Goal: Transaction & Acquisition: Book appointment/travel/reservation

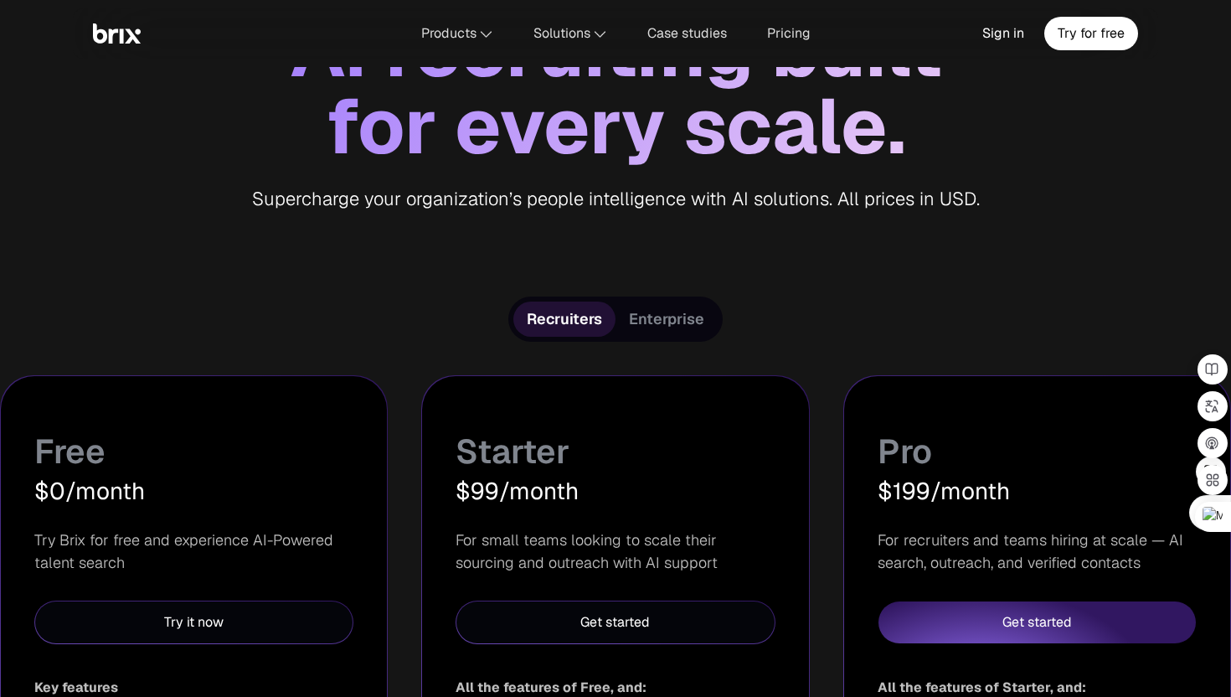
scroll to position [253, 0]
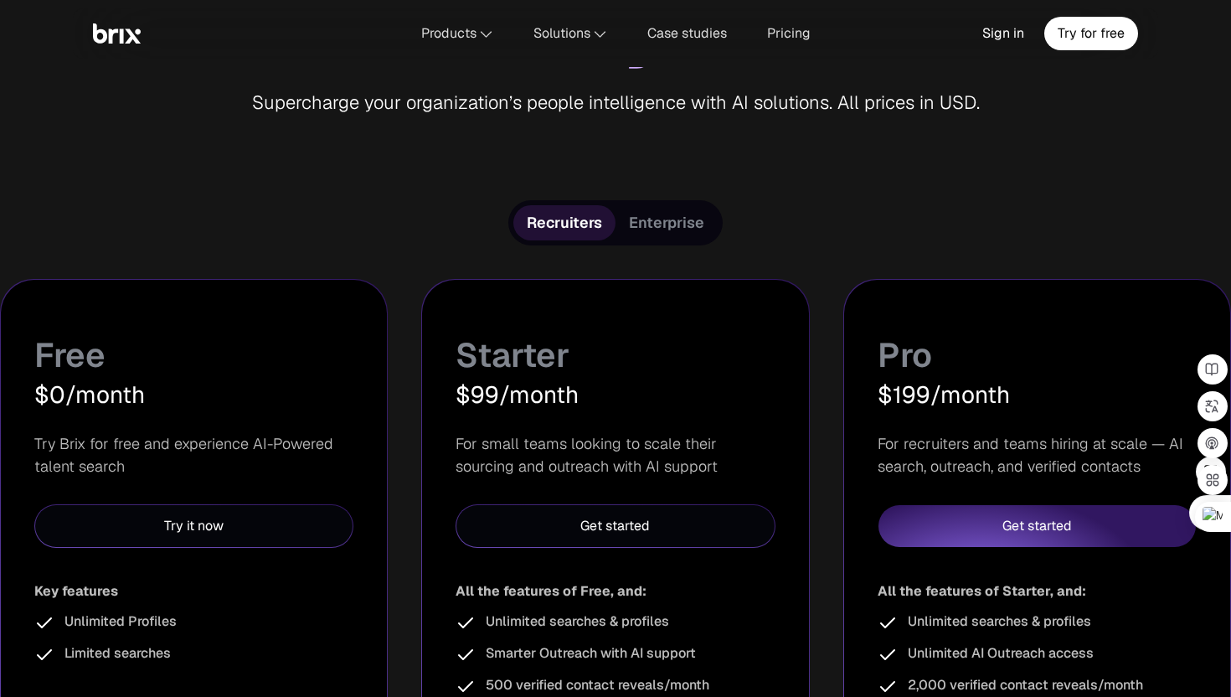
click at [662, 236] on div "Enterprise" at bounding box center [666, 222] width 102 height 35
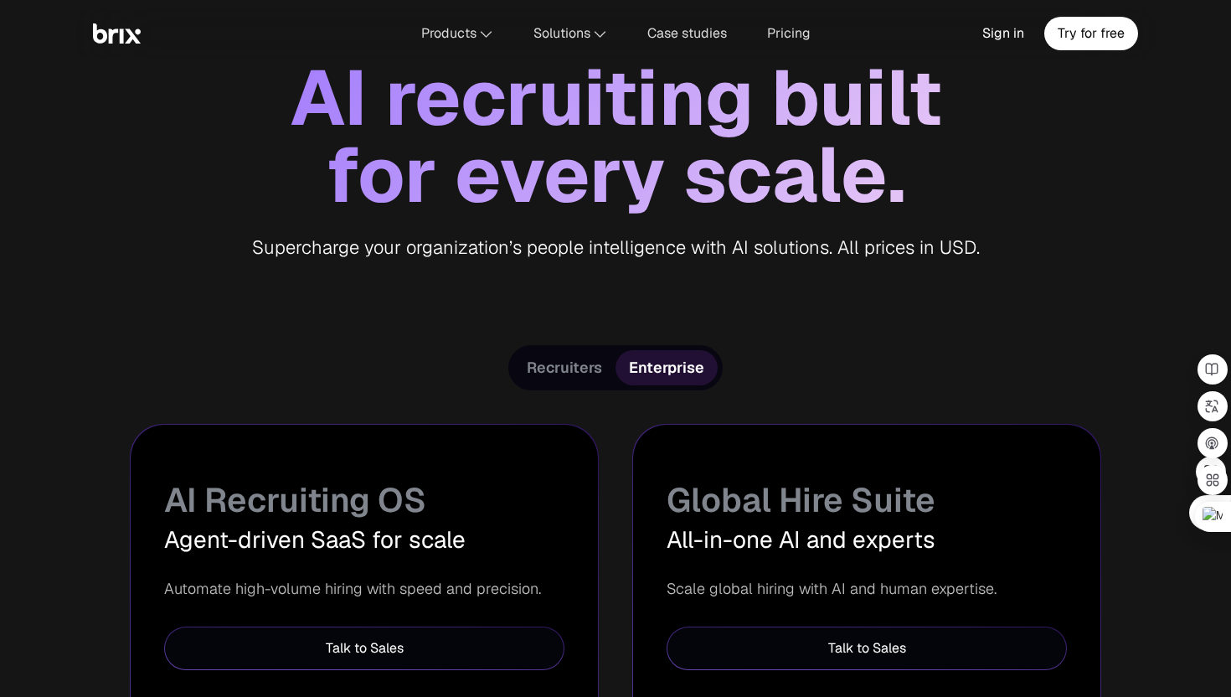
scroll to position [110, 0]
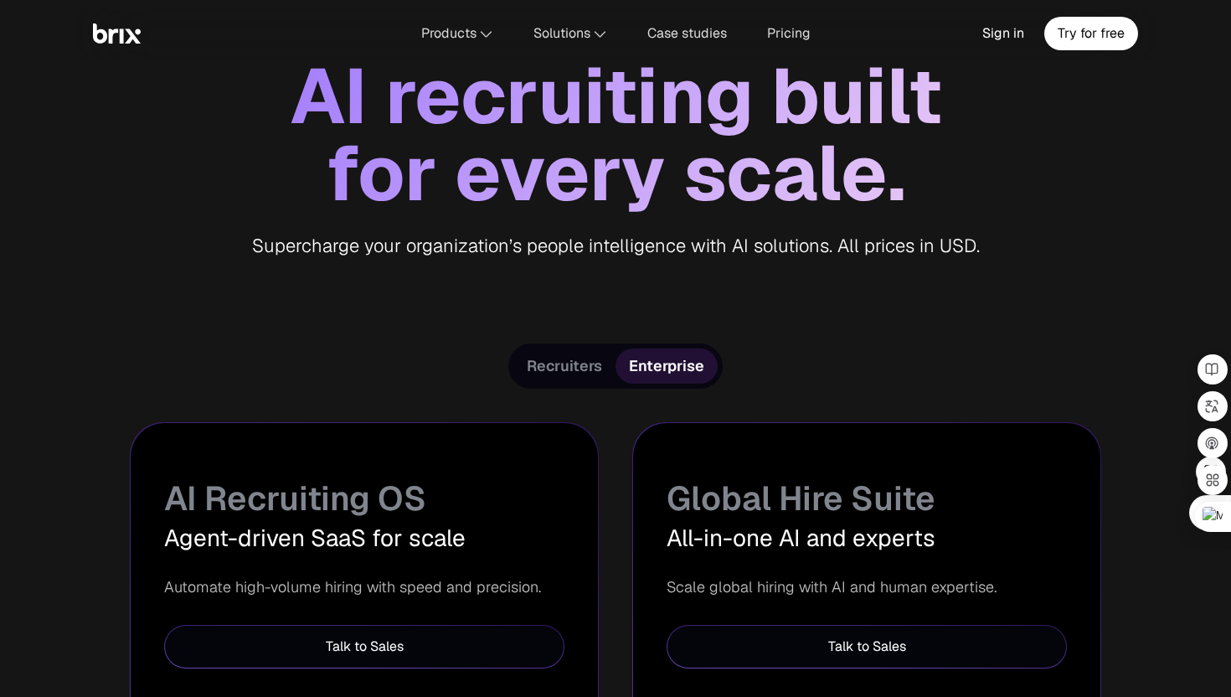
click at [565, 359] on span "Recruiters" at bounding box center [564, 366] width 75 height 20
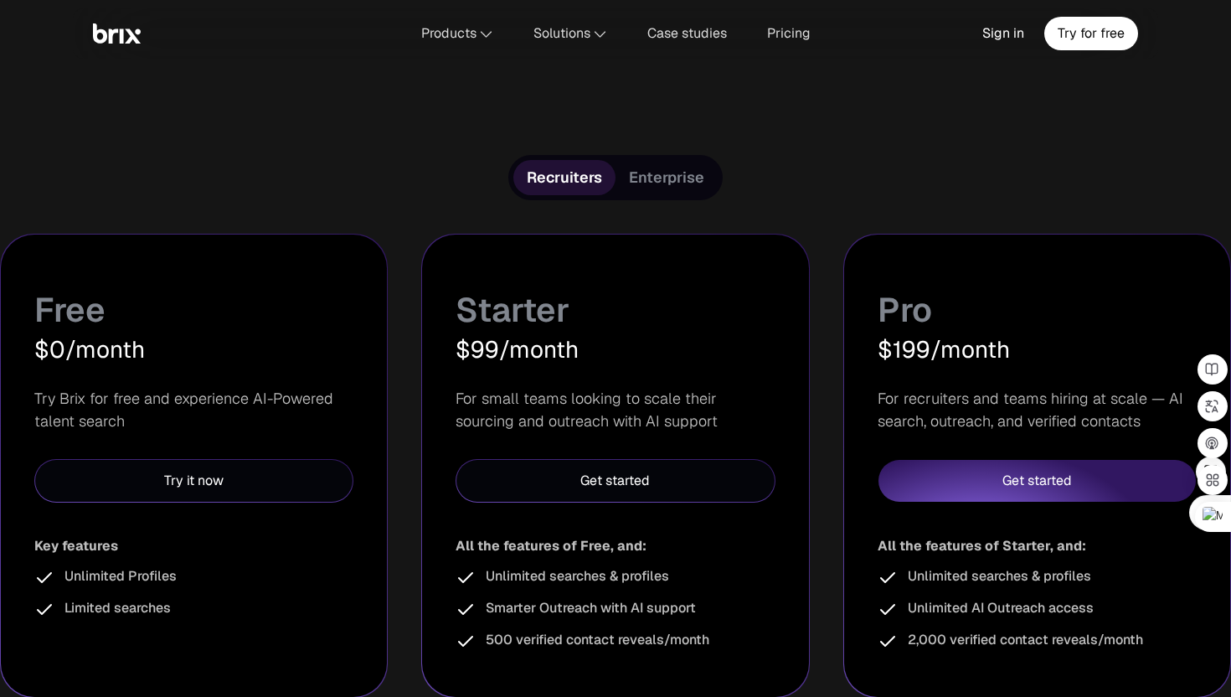
scroll to position [315, 0]
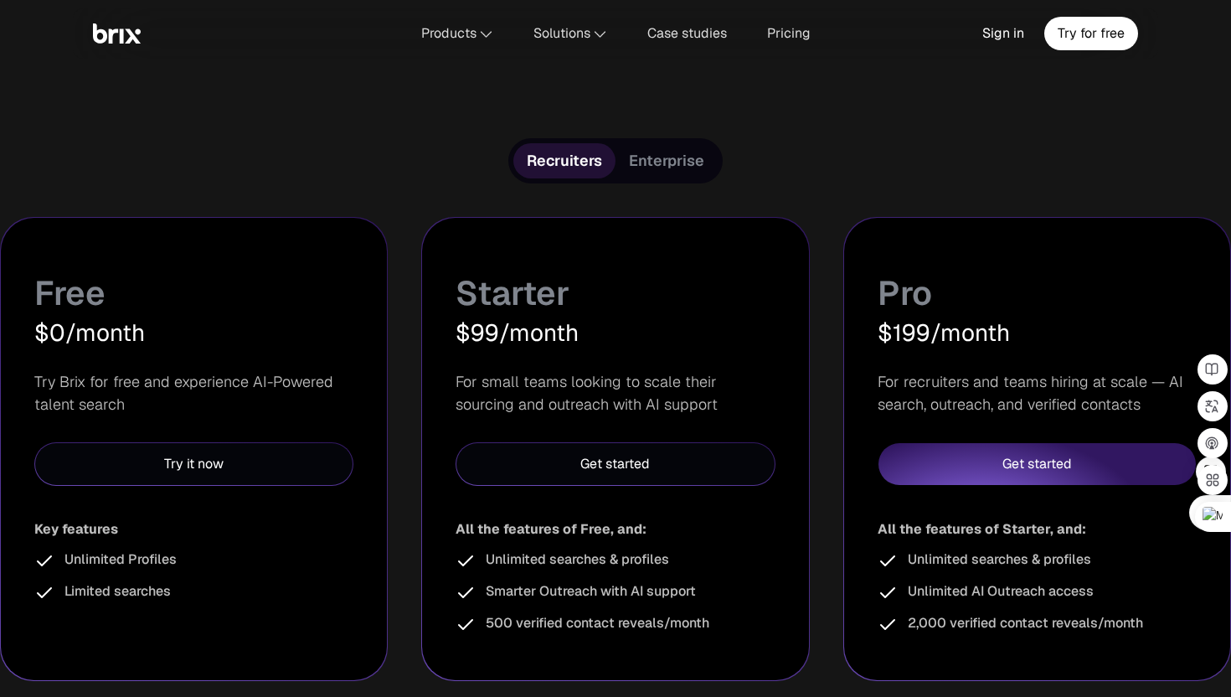
click at [663, 163] on span "Enterprise" at bounding box center [666, 161] width 75 height 20
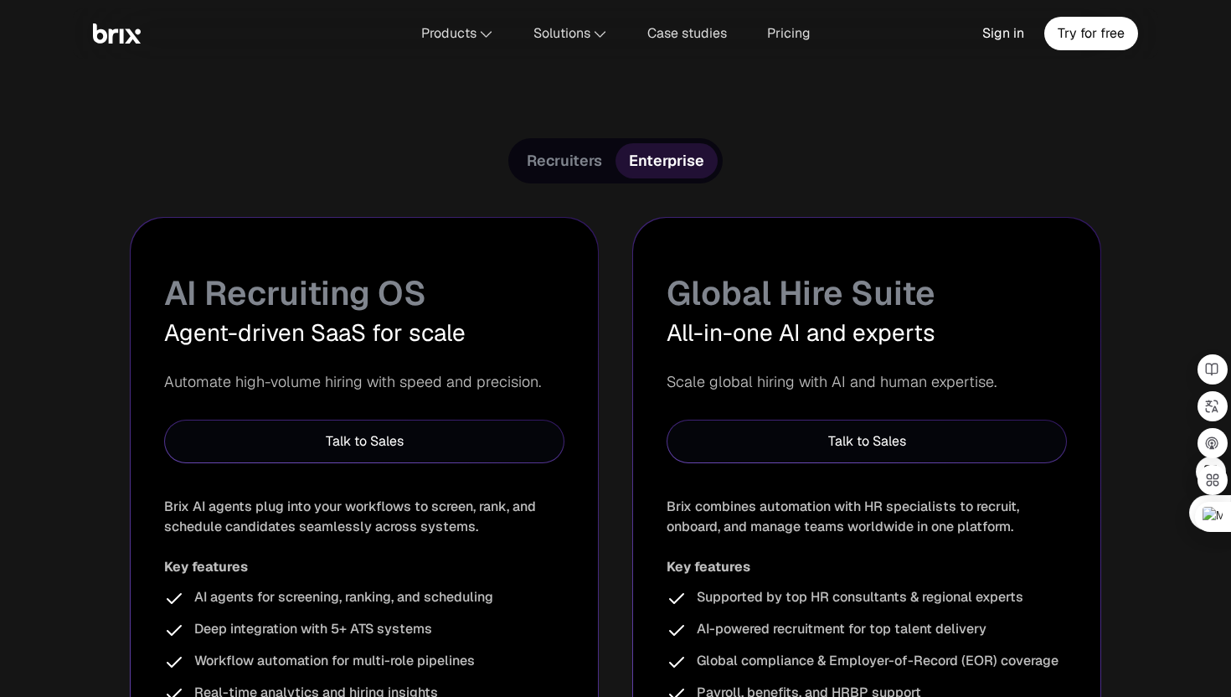
click at [560, 165] on span "Recruiters" at bounding box center [564, 161] width 75 height 20
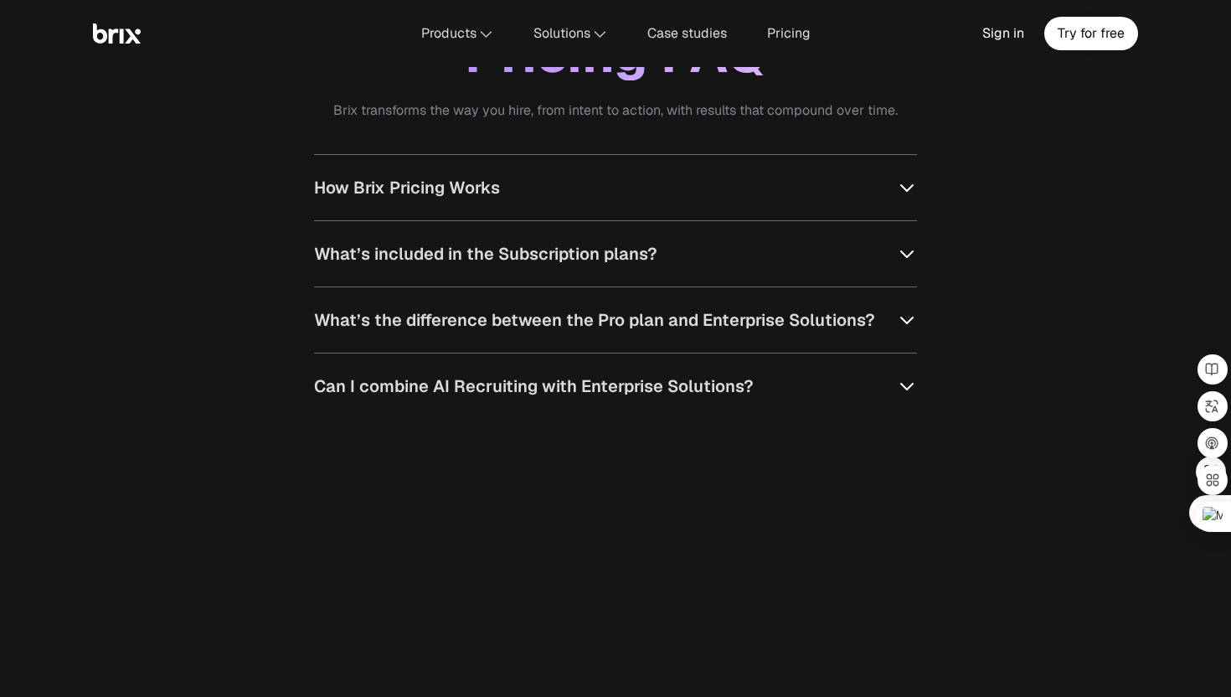
scroll to position [1590, 0]
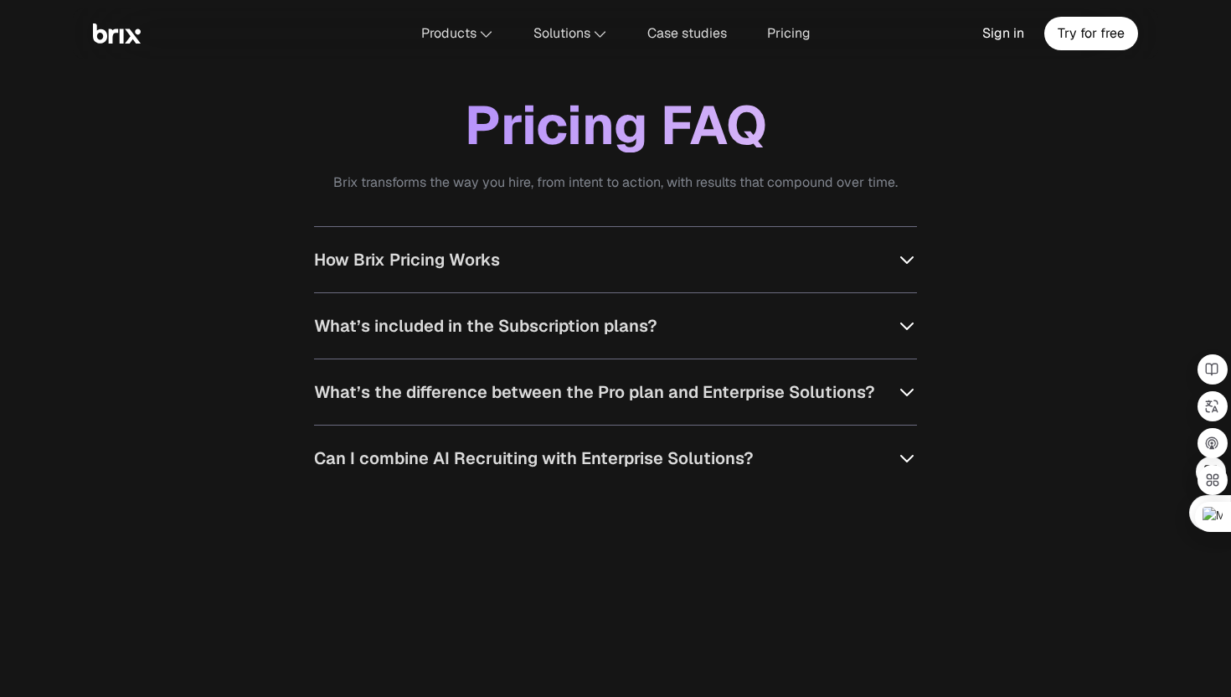
click at [425, 257] on span "How Brix Pricing Works" at bounding box center [407, 259] width 186 height 25
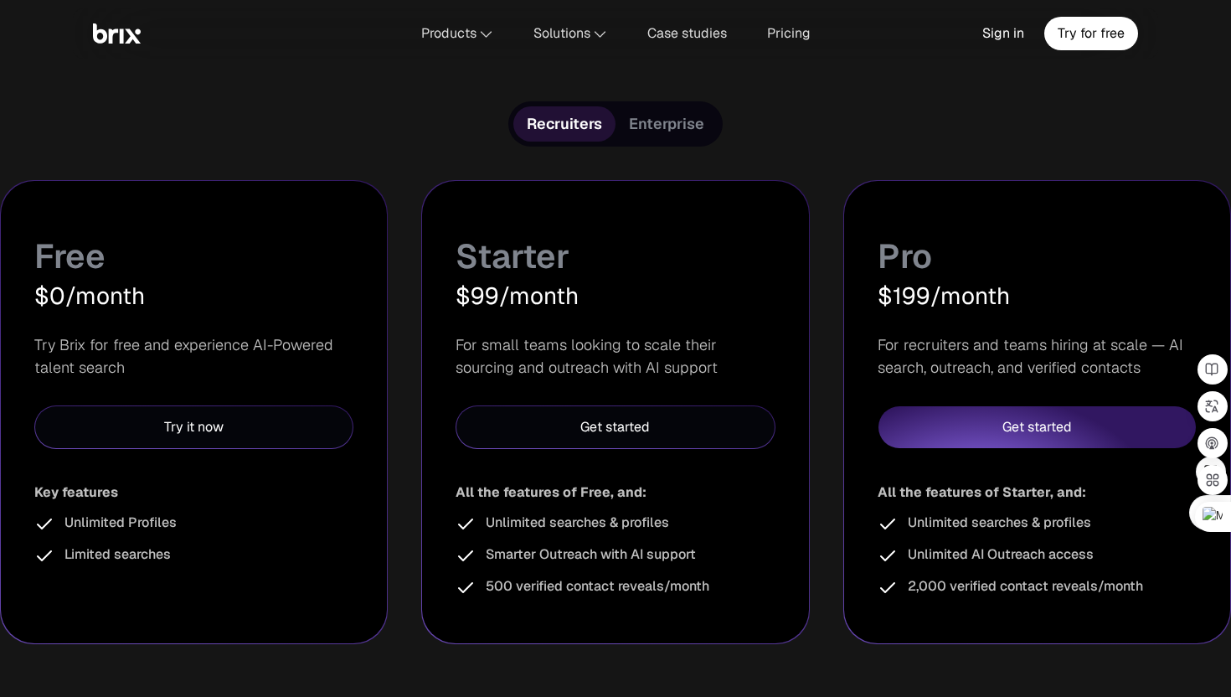
scroll to position [351, 0]
click at [666, 121] on span "Enterprise" at bounding box center [666, 125] width 75 height 20
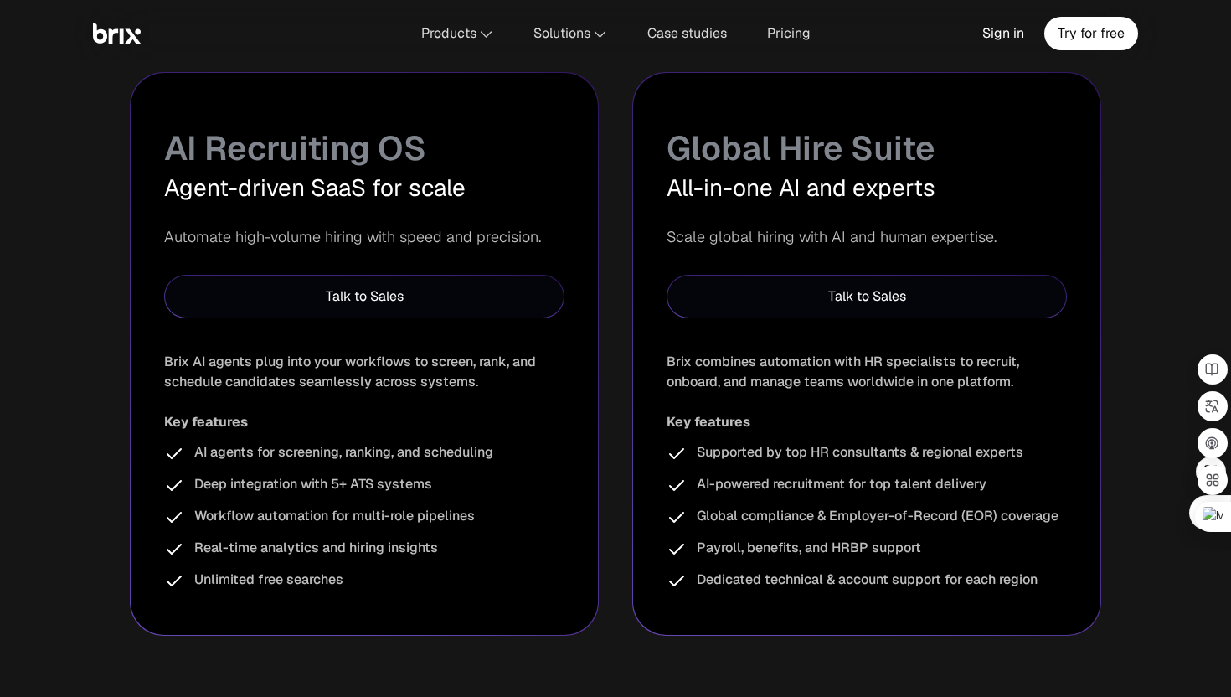
scroll to position [399, 0]
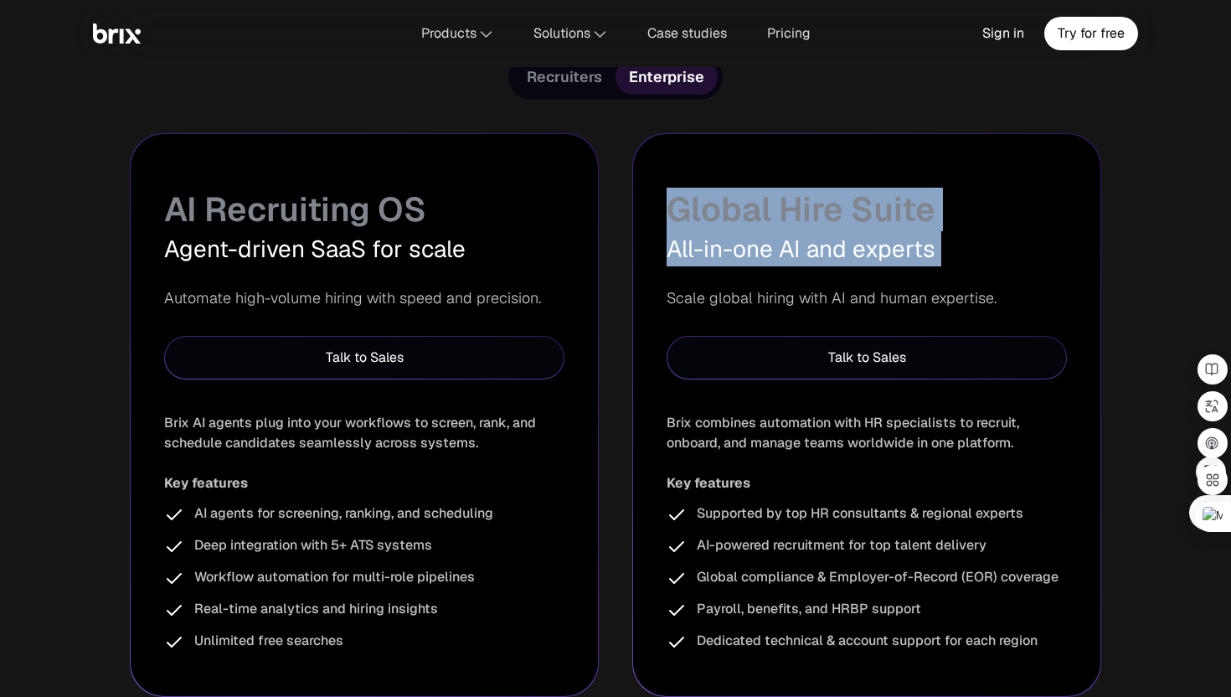
drag, startPoint x: 670, startPoint y: 198, endPoint x: 959, endPoint y: 279, distance: 299.9
click at [959, 279] on div "Global Hire Suite All-in-one AI and experts Scale global hiring with AI and hum…" at bounding box center [866, 415] width 467 height 562
click at [971, 246] on div "All-in-one AI and experts" at bounding box center [867, 248] width 400 height 35
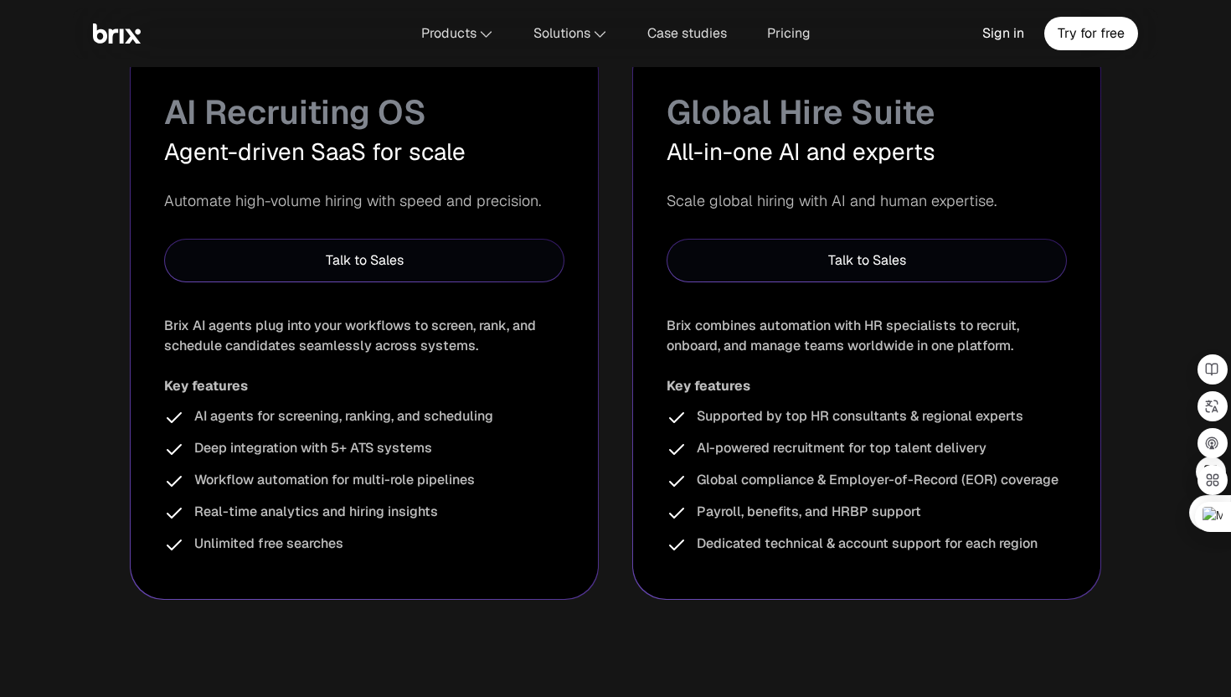
scroll to position [467, 0]
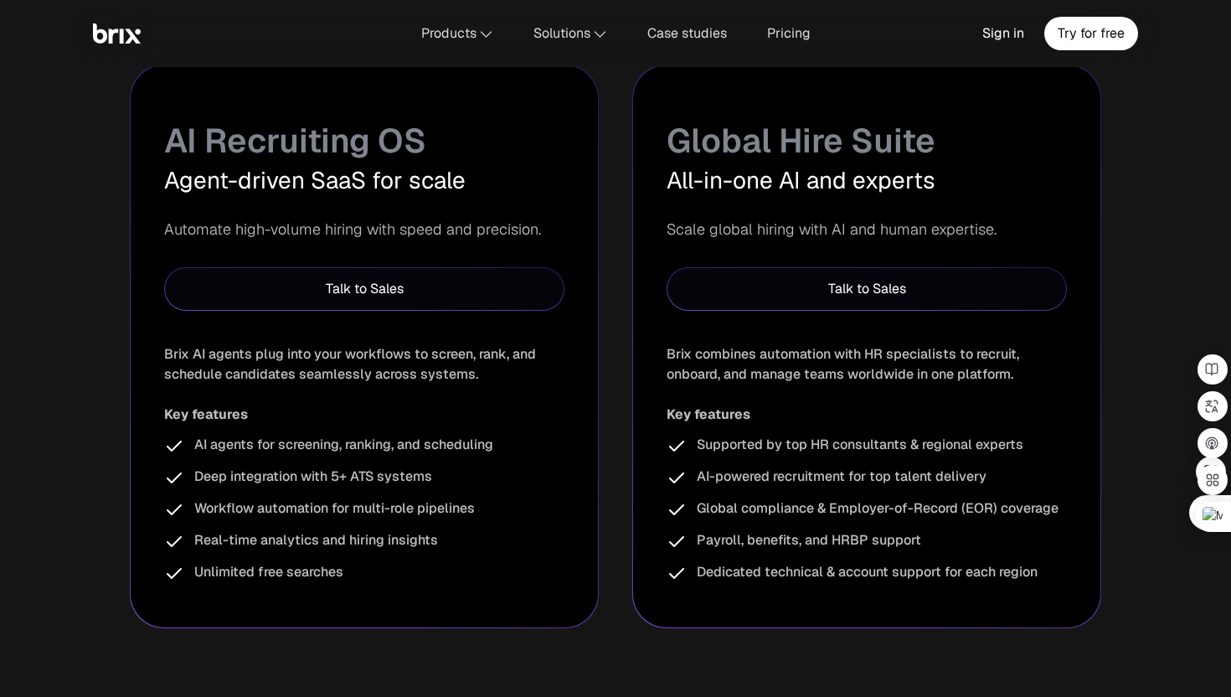
click at [191, 481] on div "Deep integration with 5+ ATS systems" at bounding box center [364, 477] width 400 height 22
drag, startPoint x: 188, startPoint y: 476, endPoint x: 460, endPoint y: 484, distance: 272.3
click at [461, 486] on div "Deep integration with 5+ ATS systems" at bounding box center [364, 477] width 400 height 22
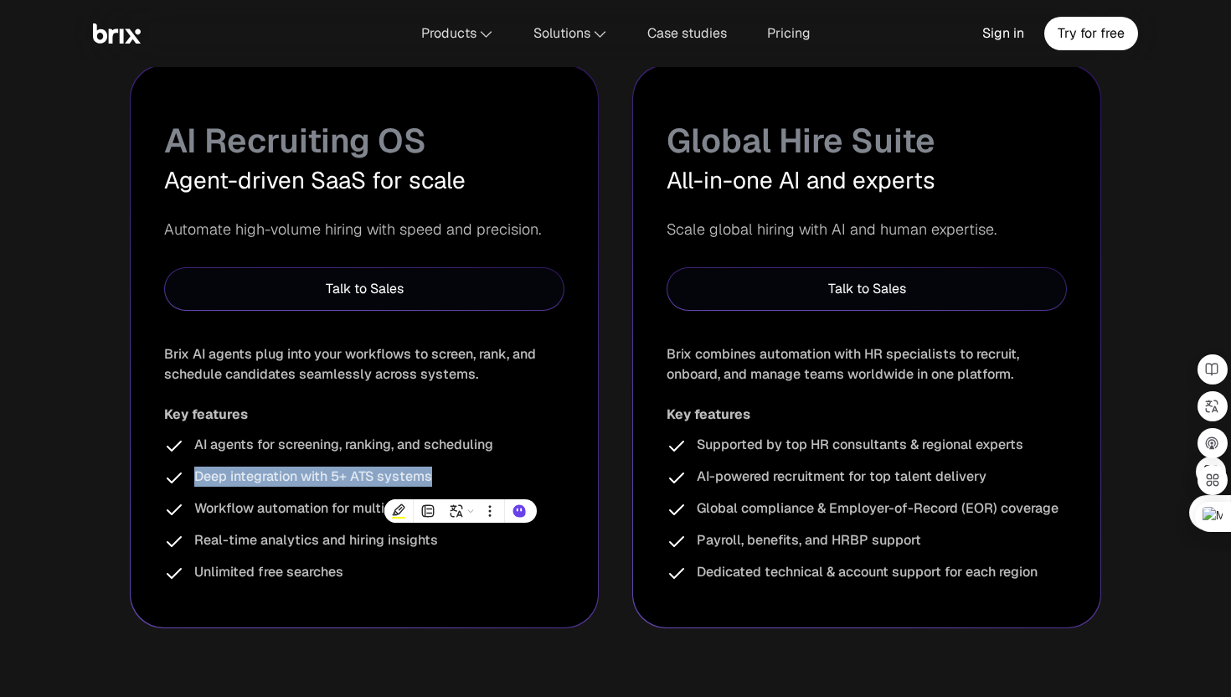
copy span "Deep integration with 5+ ATS systems"
click at [473, 418] on h4 "Key features" at bounding box center [364, 414] width 400 height 20
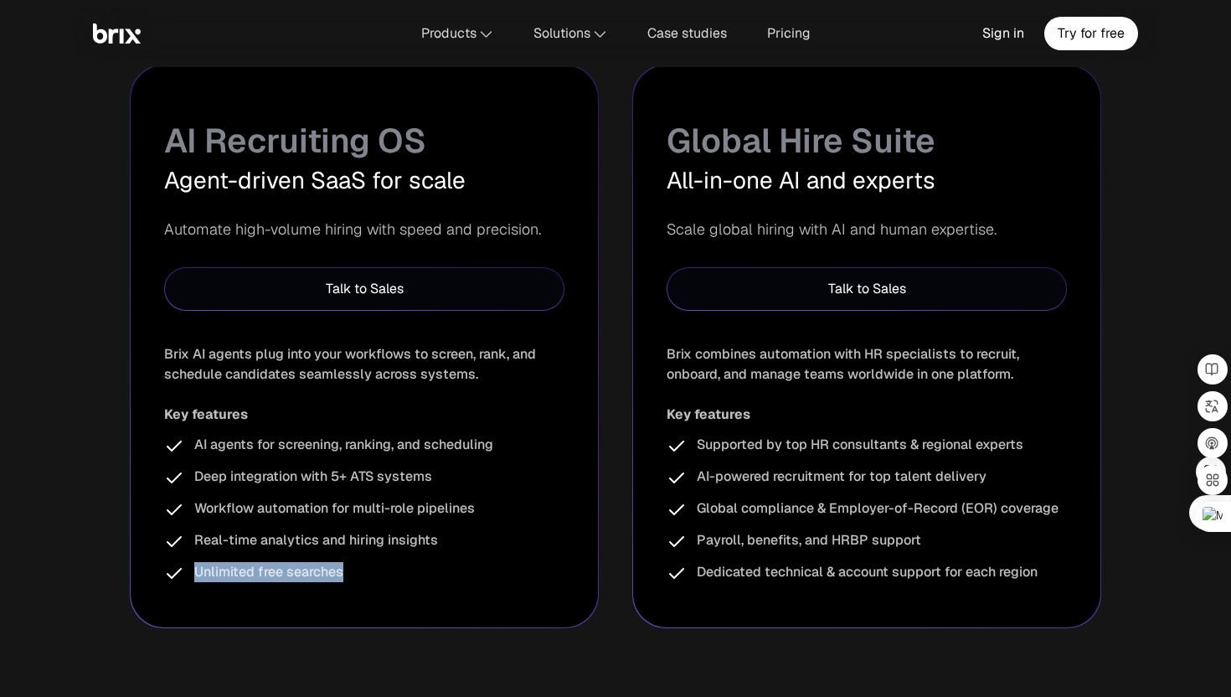
drag, startPoint x: 343, startPoint y: 576, endPoint x: 171, endPoint y: 575, distance: 172.5
click at [170, 575] on div "Unlimited free searches" at bounding box center [364, 573] width 400 height 22
copy span "Unlimited free searches"
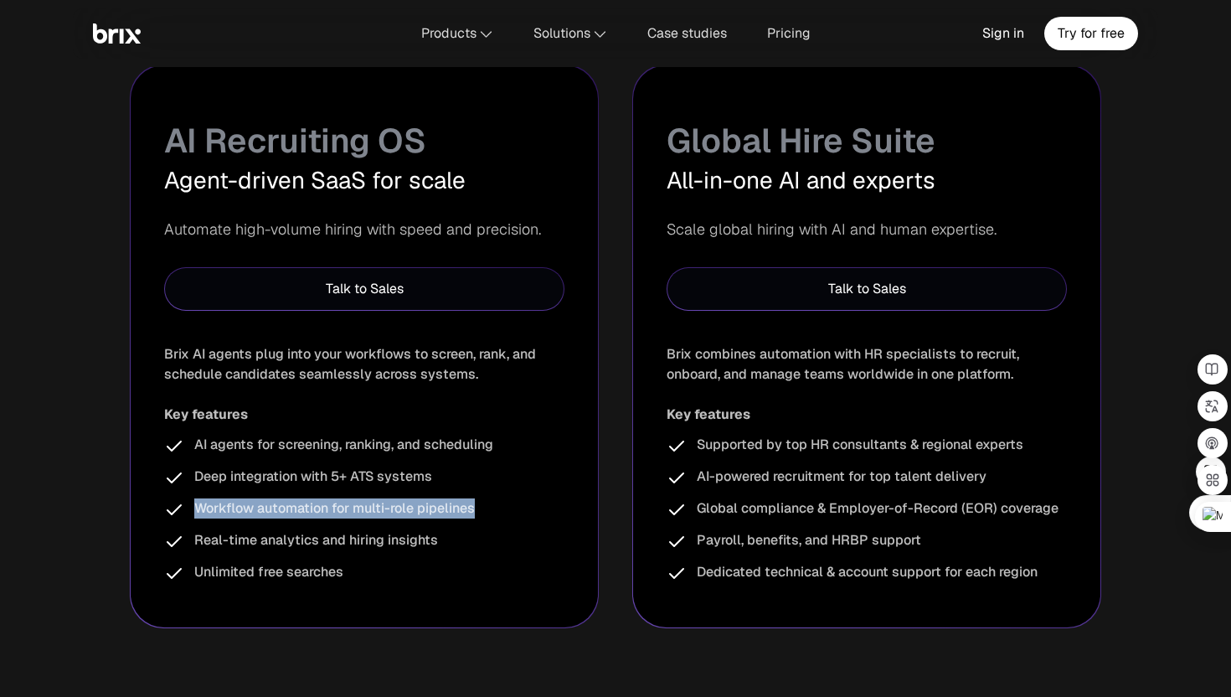
drag, startPoint x: 190, startPoint y: 498, endPoint x: 554, endPoint y: 509, distance: 364.4
click at [554, 509] on div "Workflow automation for multi-role pipelines" at bounding box center [364, 509] width 400 height 22
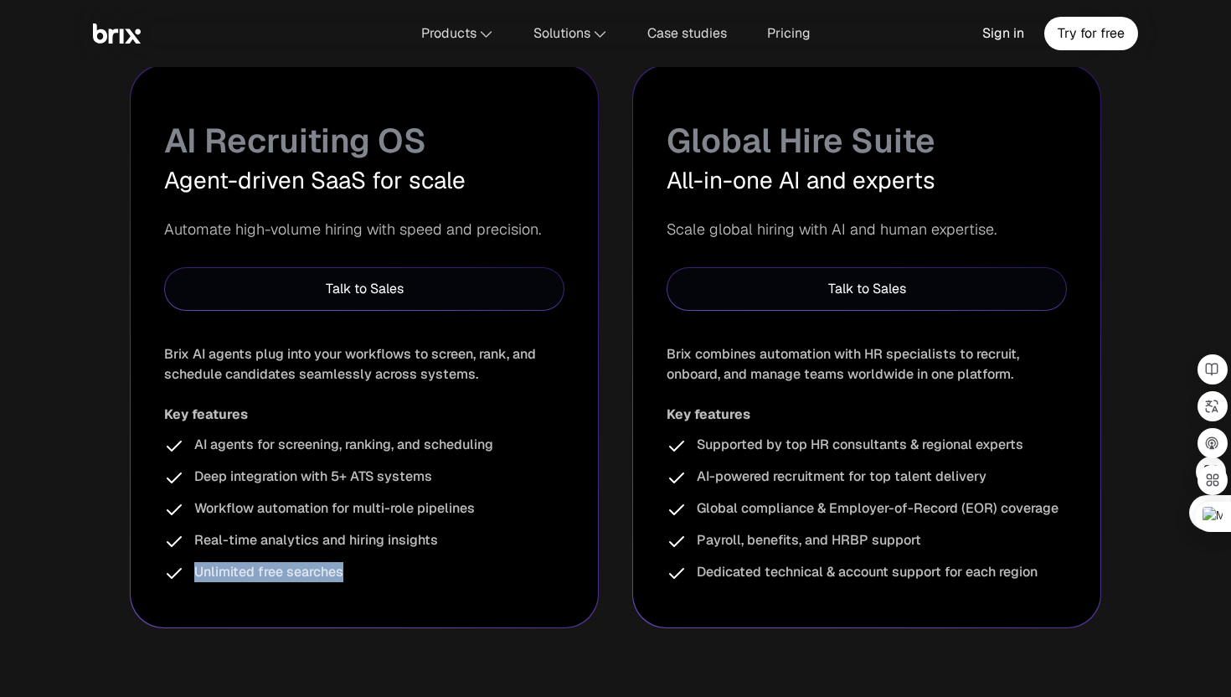
drag, startPoint x: 186, startPoint y: 578, endPoint x: 391, endPoint y: 579, distance: 205.2
click at [391, 579] on div "Unlimited free searches" at bounding box center [364, 573] width 400 height 22
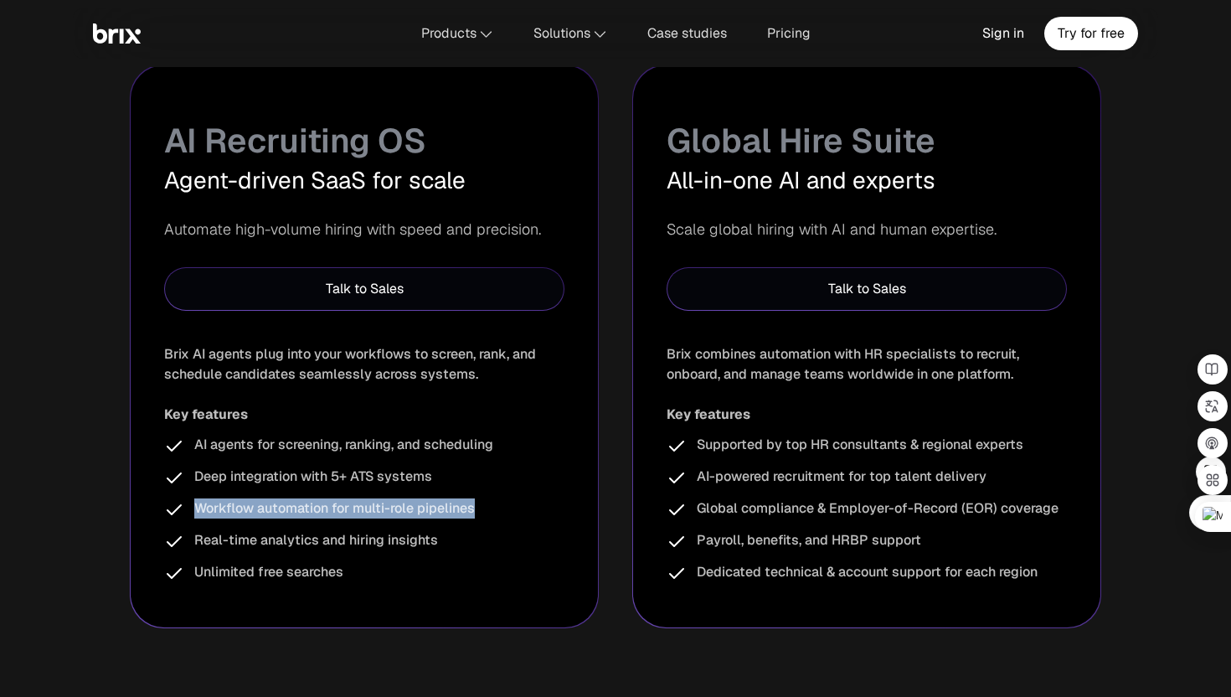
drag, startPoint x: 188, startPoint y: 514, endPoint x: 539, endPoint y: 513, distance: 351.7
click at [539, 513] on div "Workflow automation for multi-role pipelines" at bounding box center [364, 509] width 400 height 22
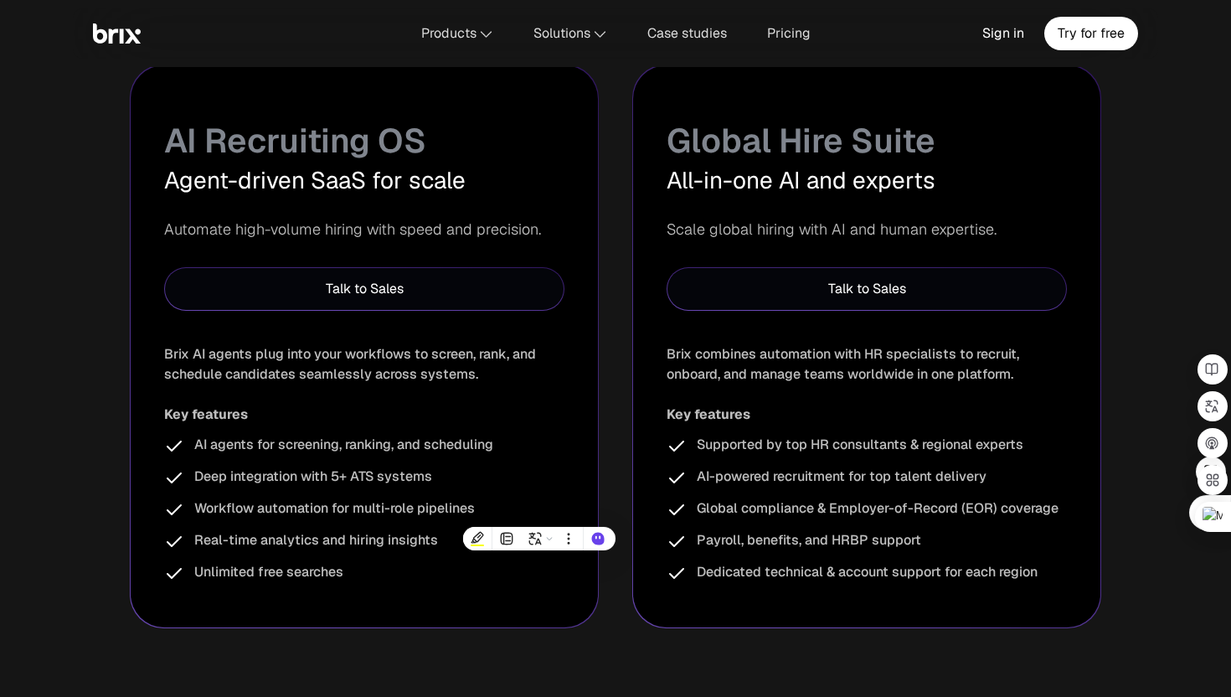
click at [246, 559] on div "AI agents for screening, ranking, and scheduling Deep integration with 5+ ATS s…" at bounding box center [364, 509] width 400 height 149
drag, startPoint x: 191, startPoint y: 569, endPoint x: 394, endPoint y: 569, distance: 202.6
click at [394, 570] on div "Unlimited free searches" at bounding box center [364, 573] width 400 height 22
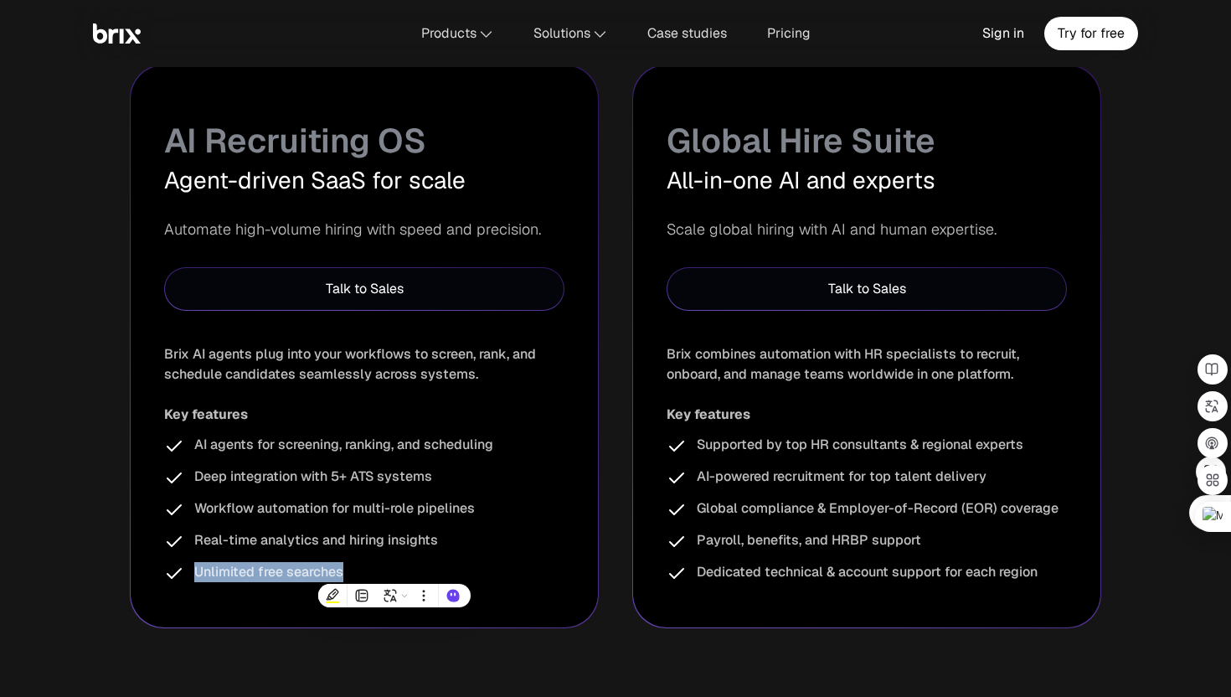
click at [758, 368] on div "Brix combines automation with HR specialists to recruit, onboard, and manage te…" at bounding box center [867, 364] width 400 height 40
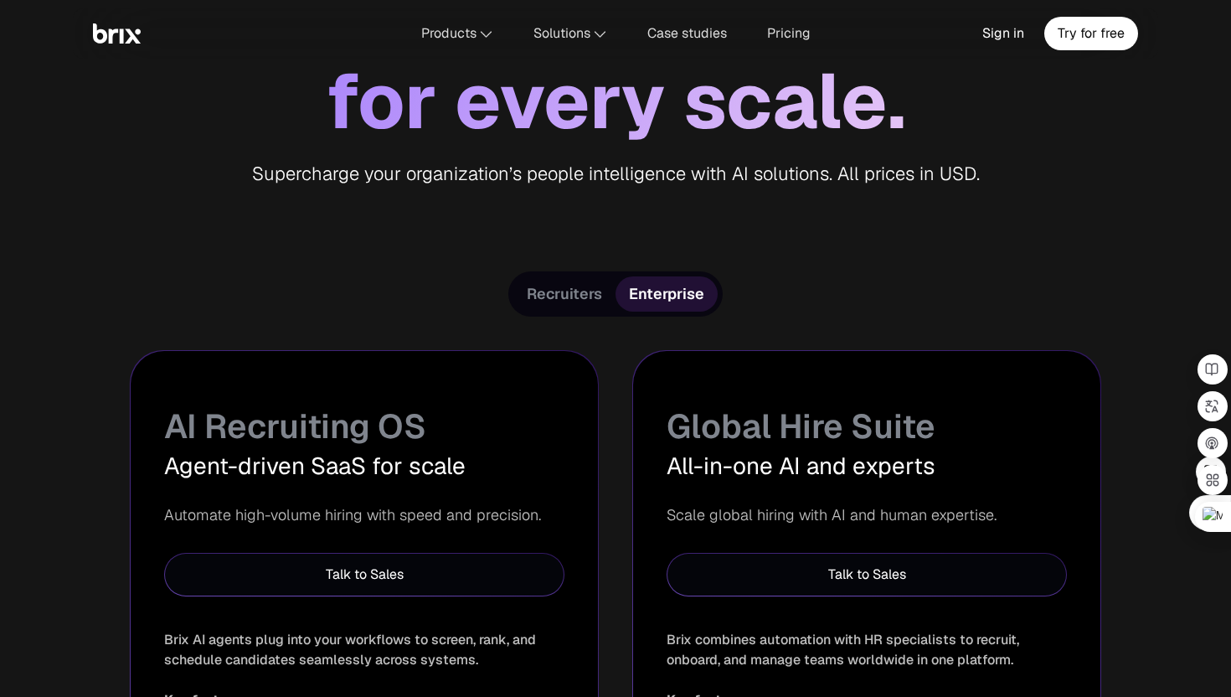
scroll to position [409, 0]
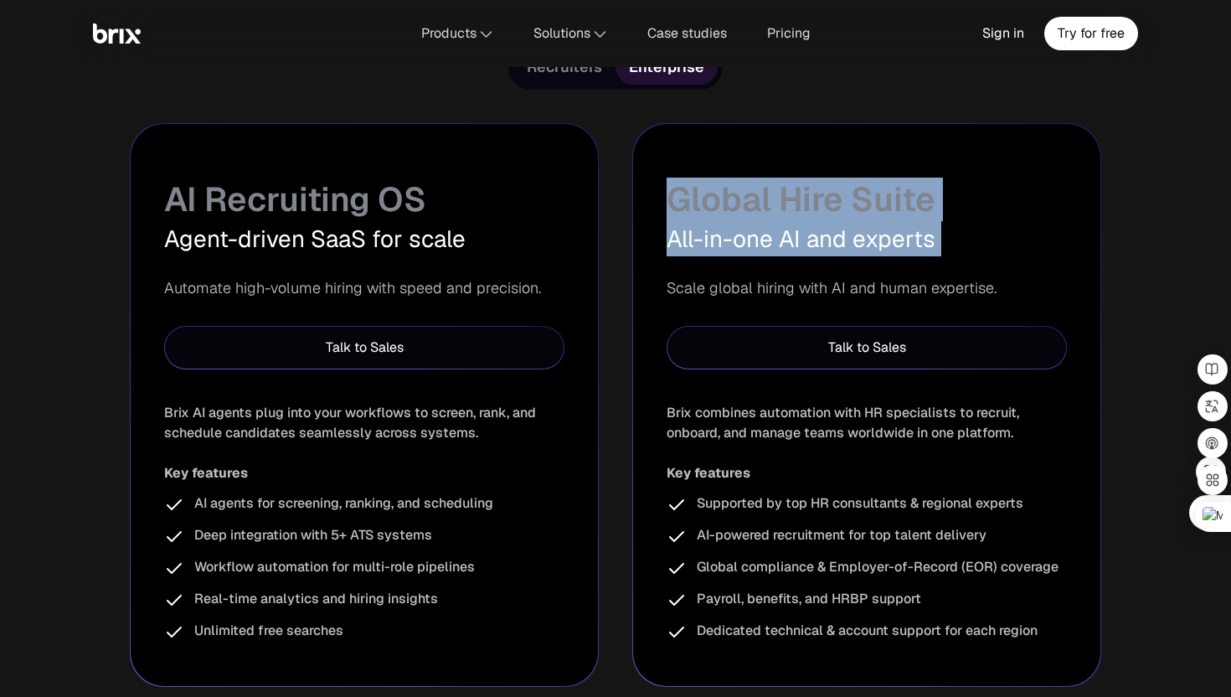
drag, startPoint x: 667, startPoint y: 178, endPoint x: 969, endPoint y: 262, distance: 313.7
click at [971, 263] on div "Global Hire Suite All-in-one AI and experts Scale global hiring with AI and hum…" at bounding box center [866, 405] width 467 height 562
click at [868, 250] on div "All-in-one AI and experts" at bounding box center [867, 238] width 400 height 35
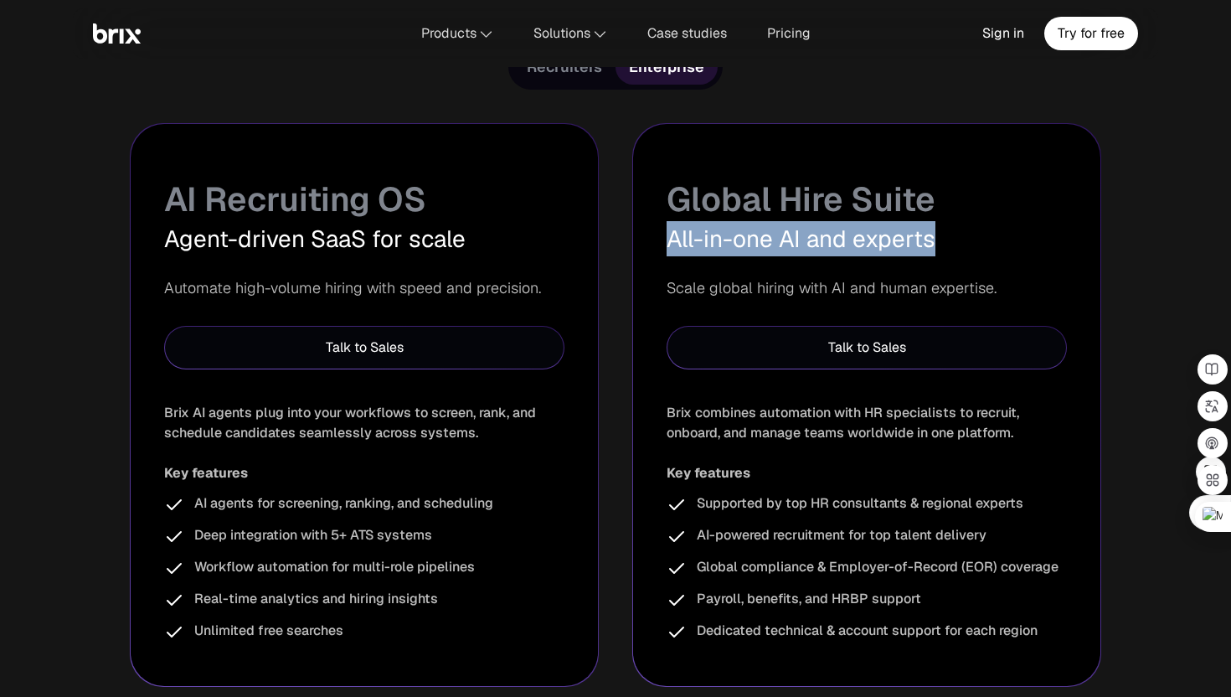
drag, startPoint x: 937, startPoint y: 247, endPoint x: 647, endPoint y: 244, distance: 289.8
click at [647, 244] on div "Global Hire Suite All-in-one AI and experts Scale global hiring with AI and hum…" at bounding box center [866, 405] width 467 height 562
copy div "All-in-one AI and experts"
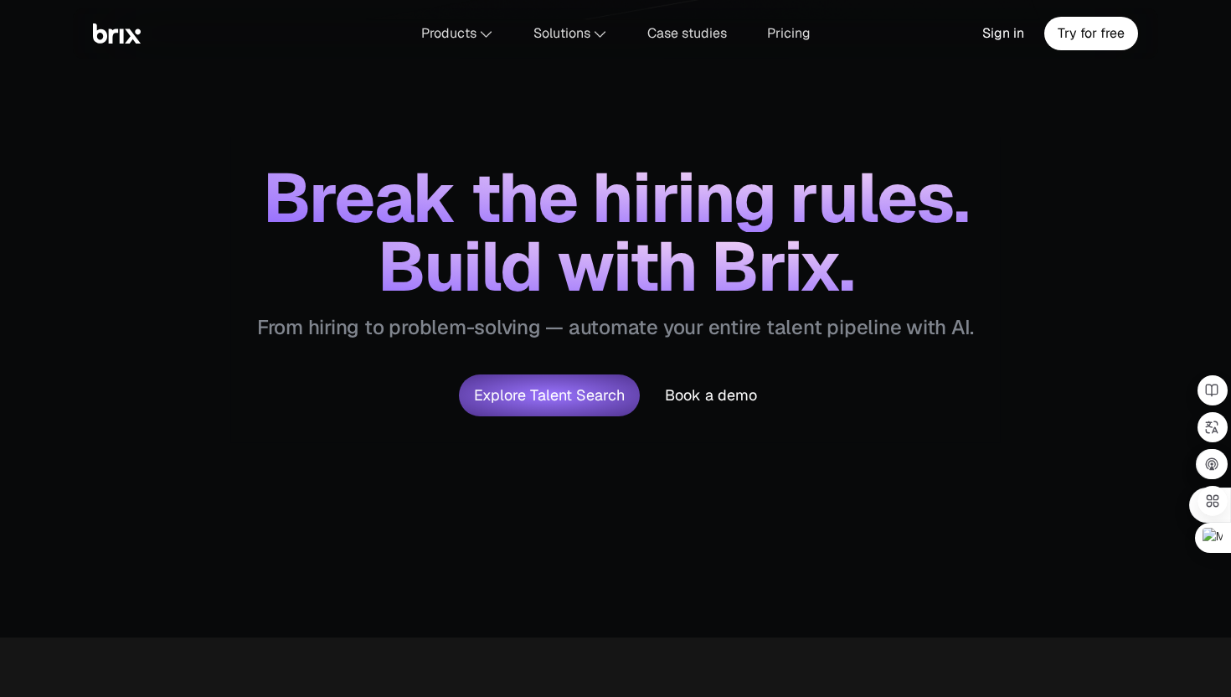
scroll to position [90, 0]
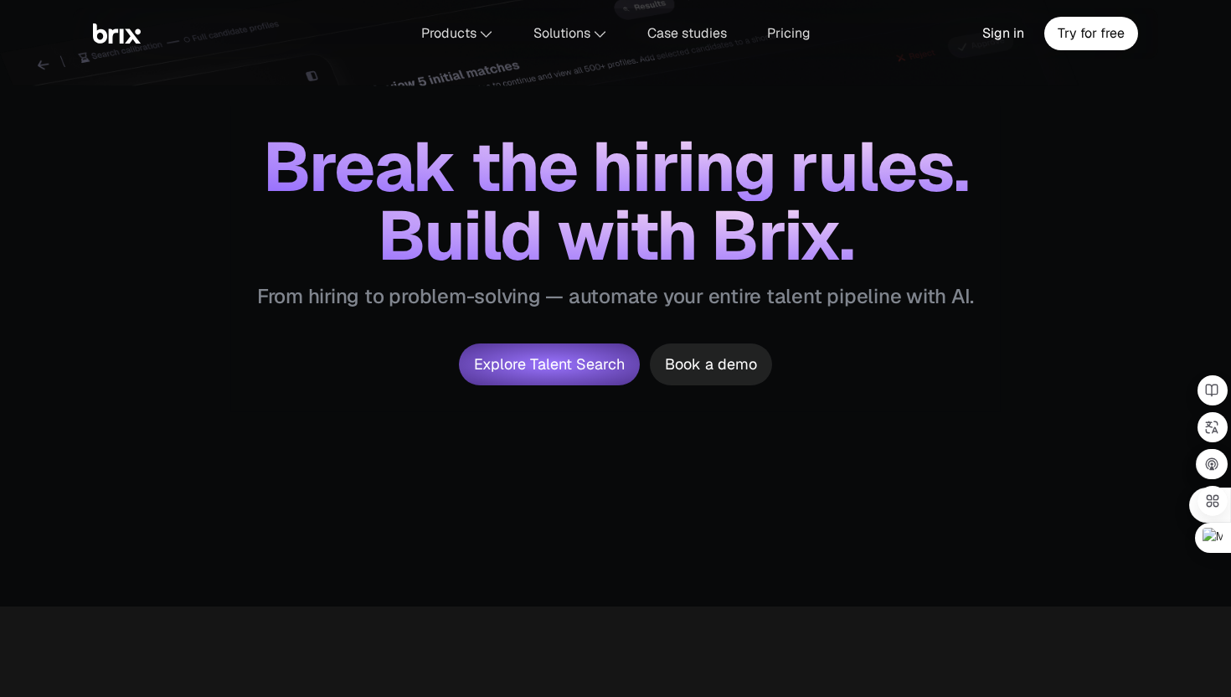
click at [716, 363] on button "Book a demo" at bounding box center [711, 364] width 122 height 42
click at [703, 348] on button "Book a demo" at bounding box center [711, 364] width 122 height 42
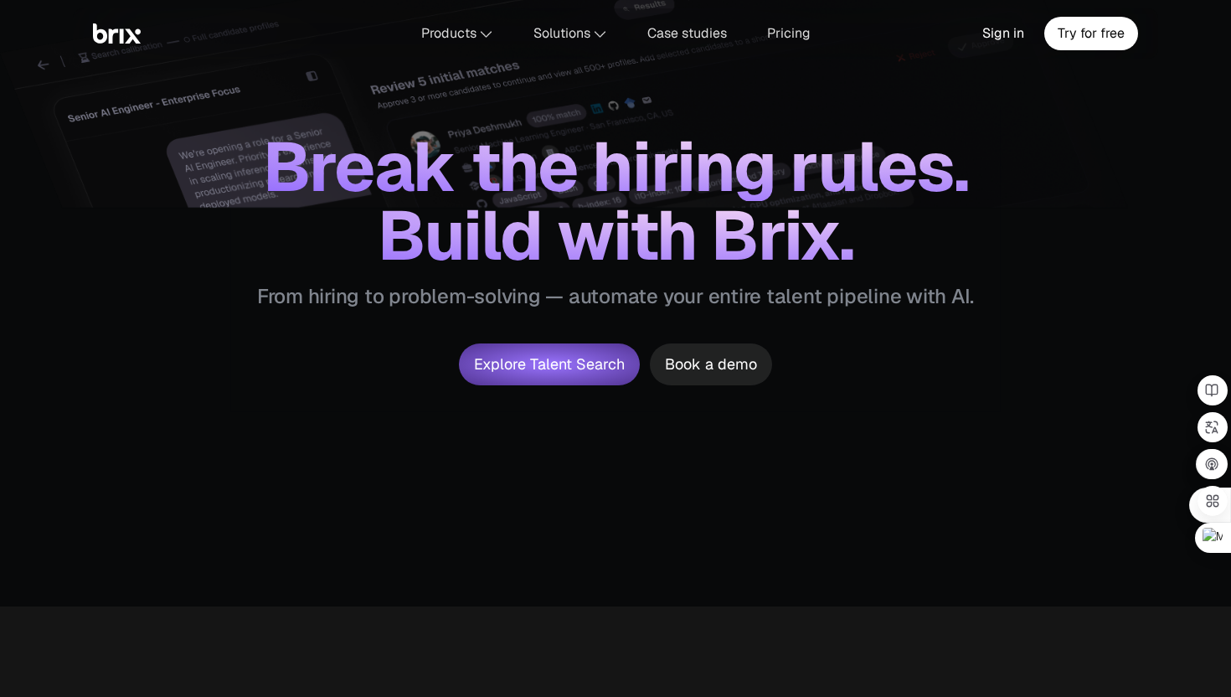
click at [723, 358] on button "Book a demo" at bounding box center [711, 364] width 122 height 42
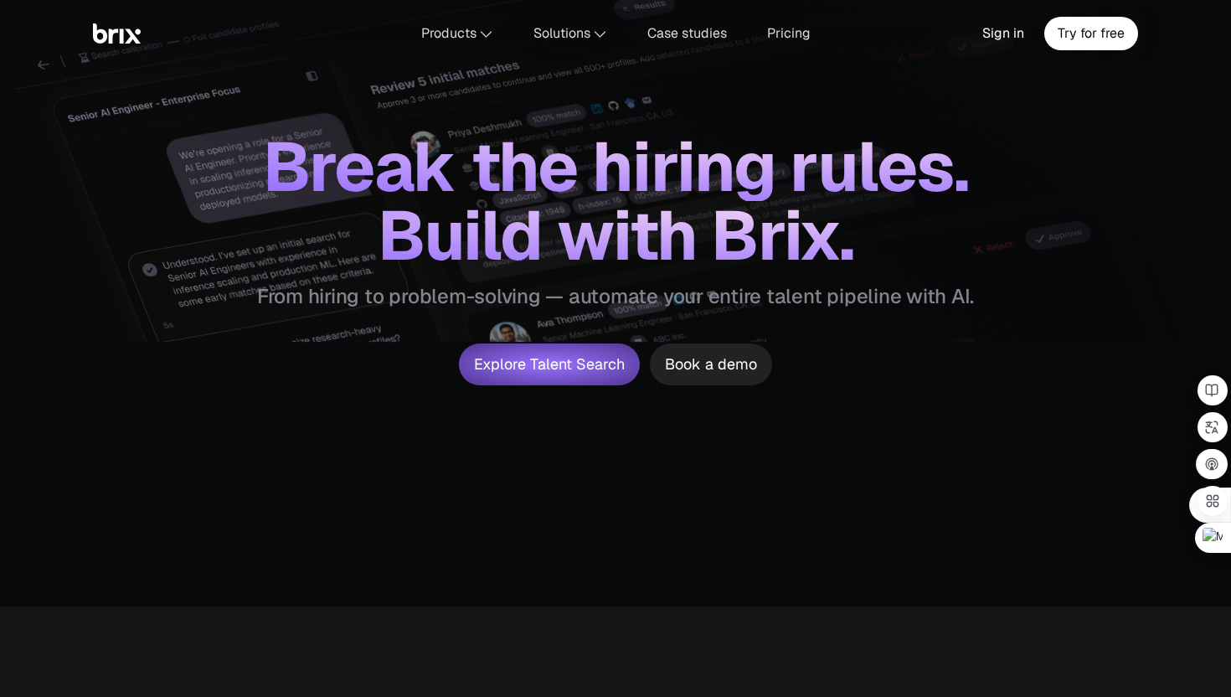
click at [733, 366] on button "Book a demo" at bounding box center [711, 364] width 122 height 42
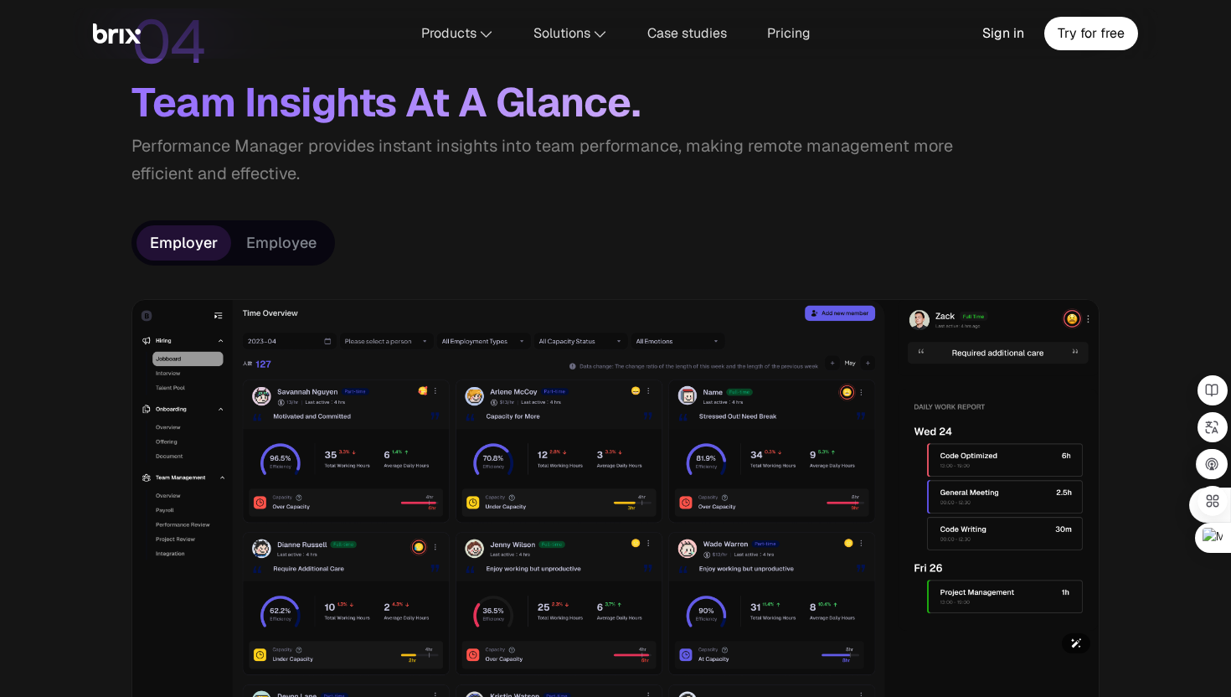
scroll to position [4370, 0]
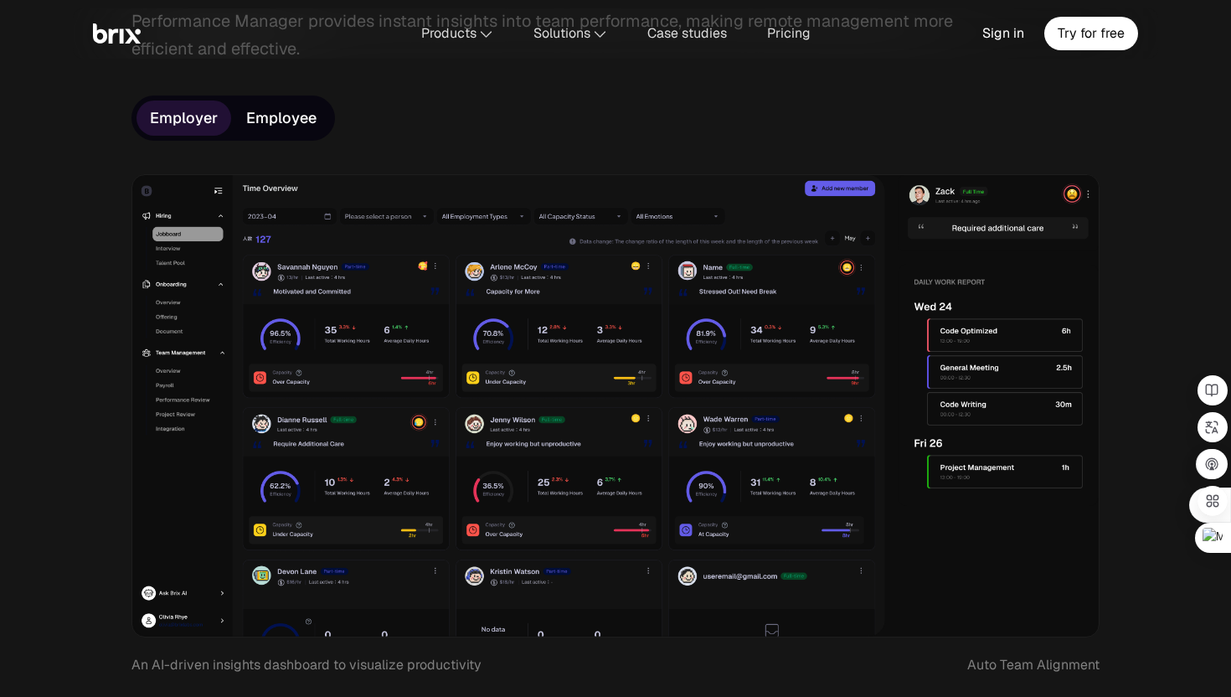
click at [296, 121] on button "Employee" at bounding box center [281, 118] width 97 height 32
click at [197, 116] on button "Employer" at bounding box center [183, 118] width 95 height 32
click at [289, 107] on button "Employee" at bounding box center [281, 118] width 97 height 32
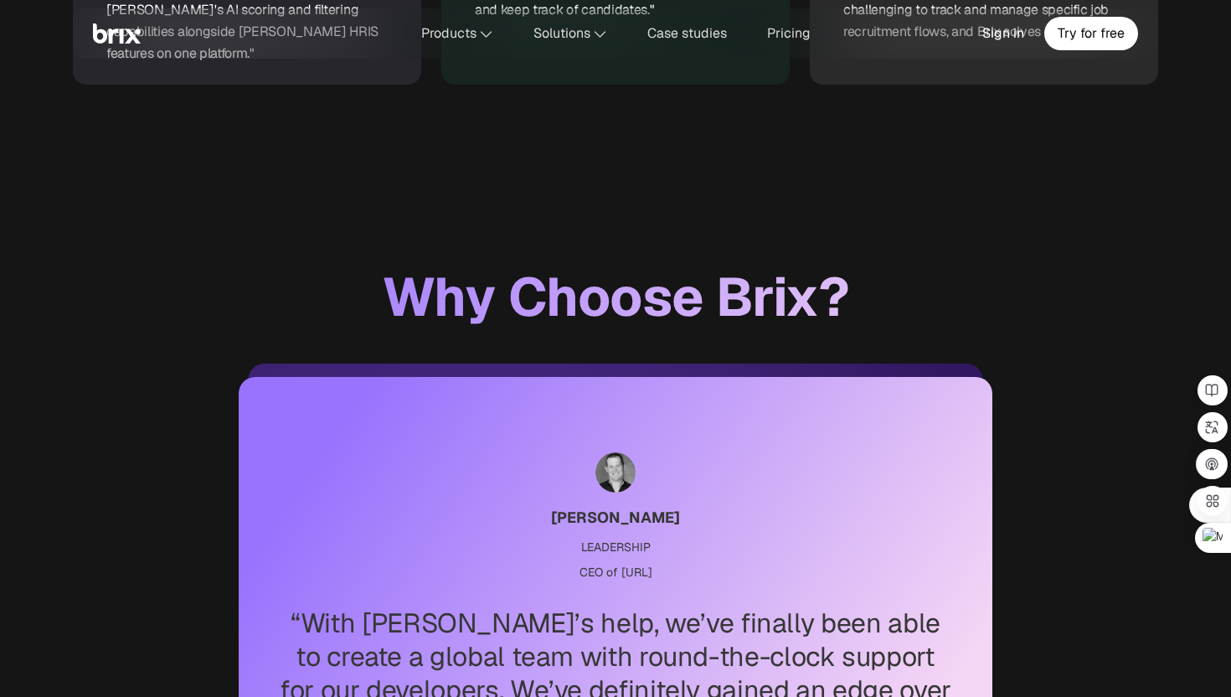
scroll to position [5909, 0]
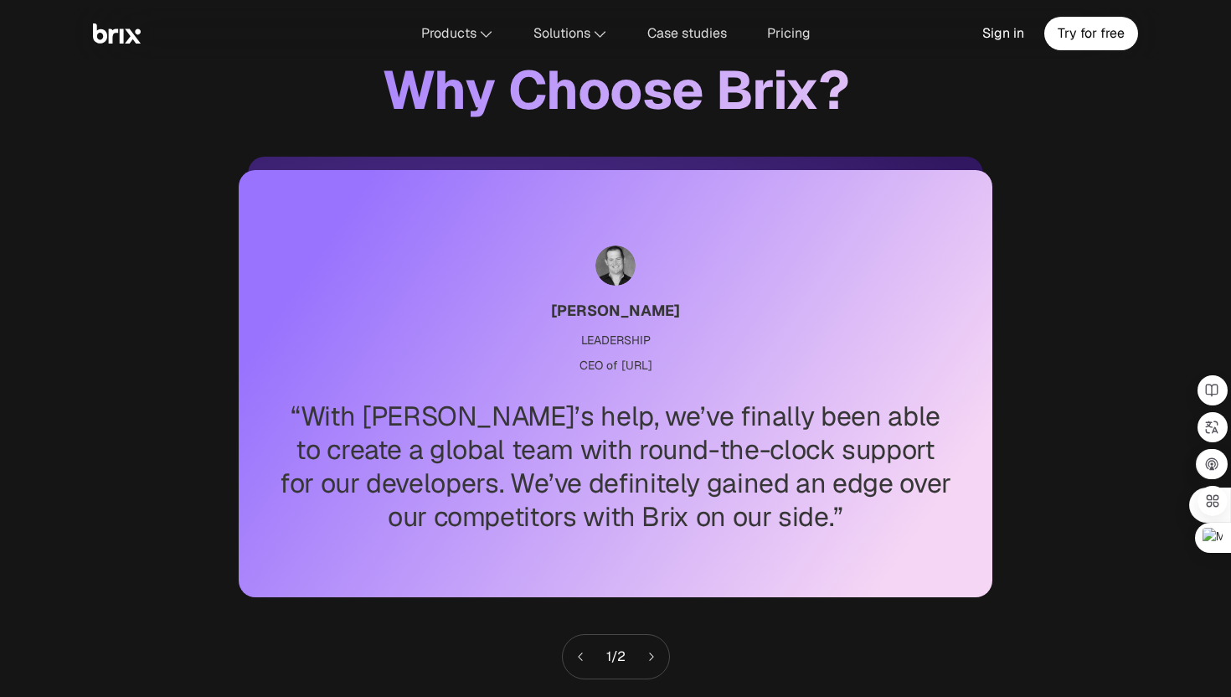
click at [657, 651] on icon at bounding box center [652, 657] width 12 height 12
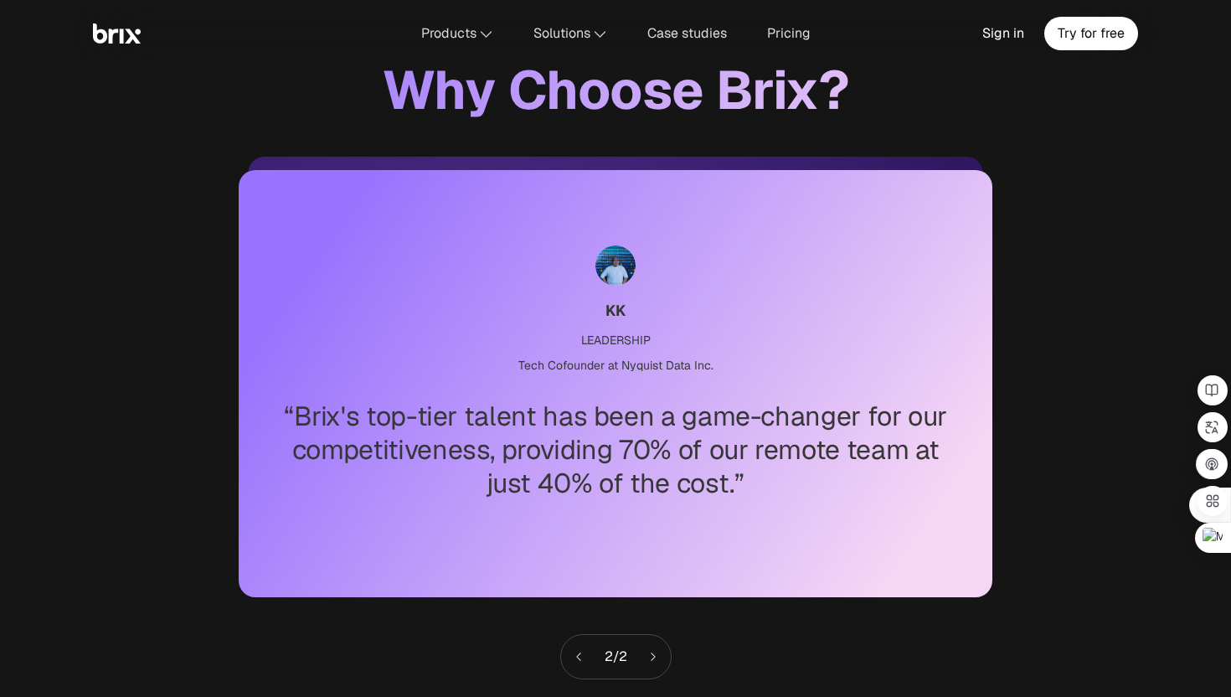
click at [659, 651] on icon at bounding box center [653, 657] width 12 height 12
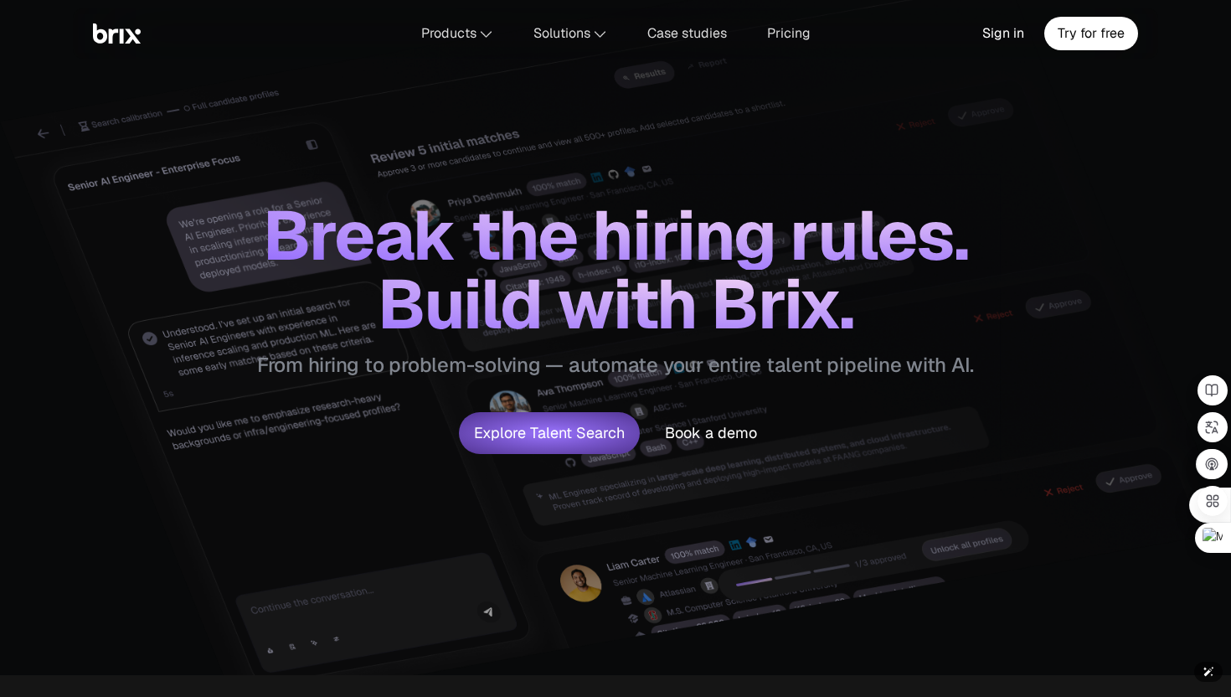
scroll to position [23, 0]
click at [711, 432] on button "Book a demo" at bounding box center [711, 432] width 122 height 42
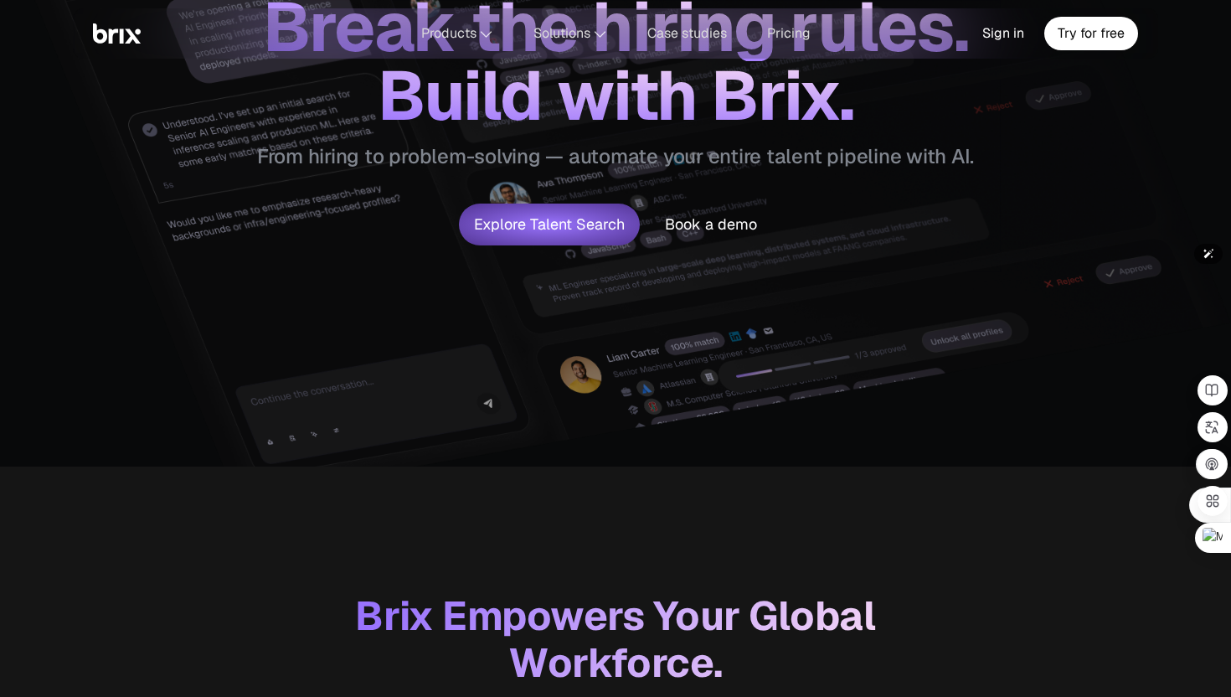
scroll to position [0, 0]
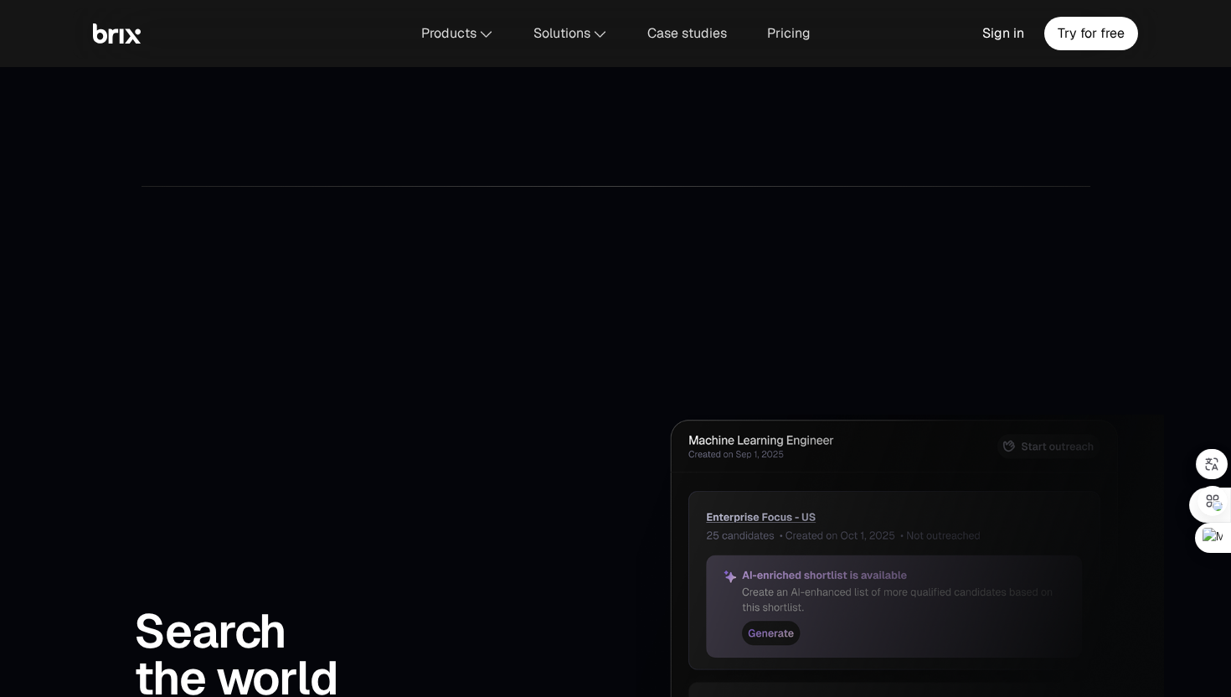
click at [1009, 32] on div "Sign in" at bounding box center [1003, 33] width 62 height 33
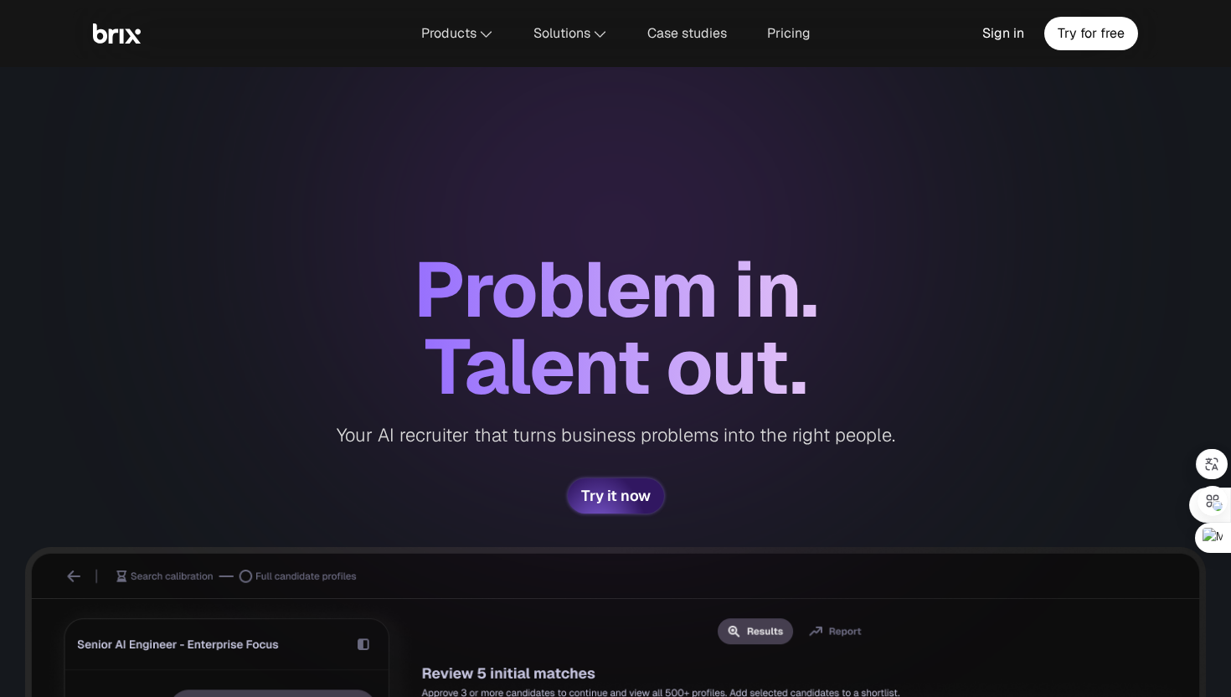
click at [633, 492] on span "Try it now" at bounding box center [616, 495] width 70 height 15
click at [605, 492] on span "Try it now" at bounding box center [616, 495] width 70 height 15
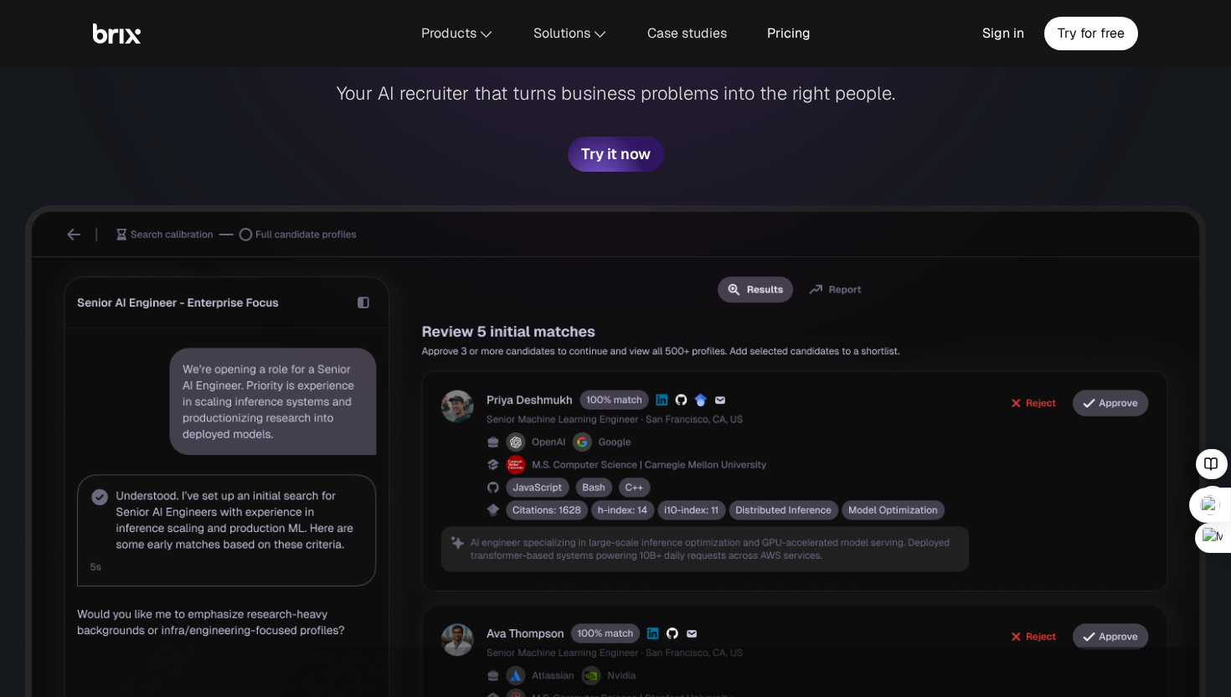
scroll to position [360, 0]
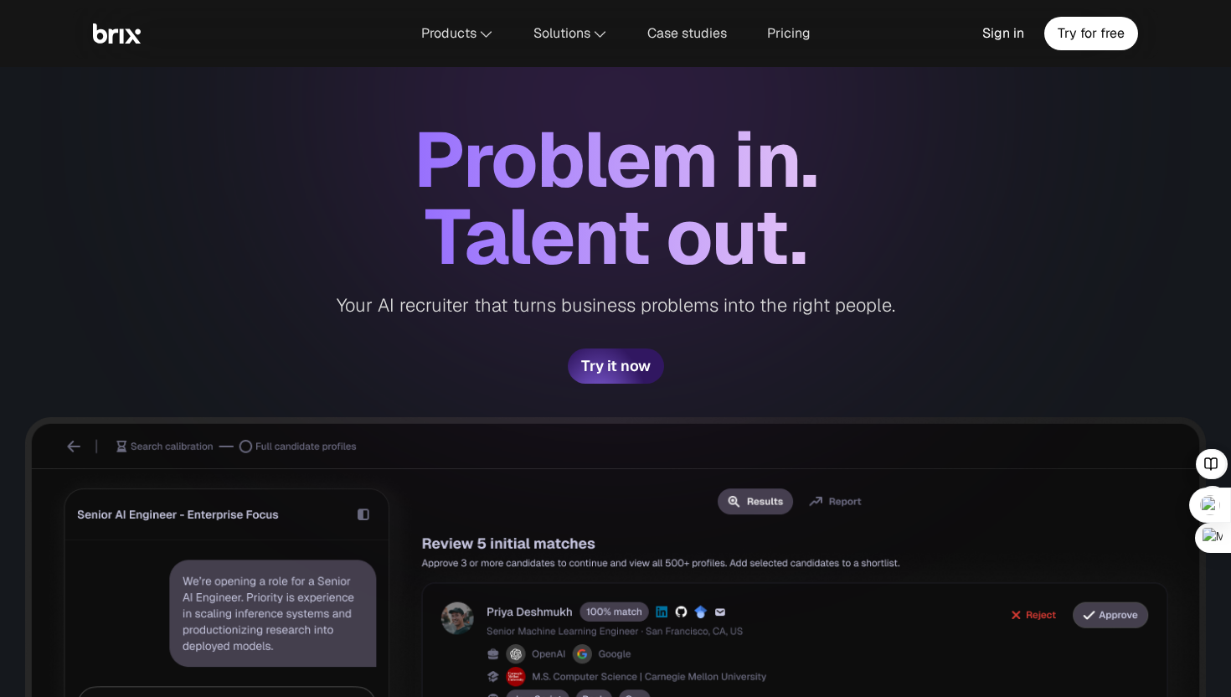
scroll to position [136, 0]
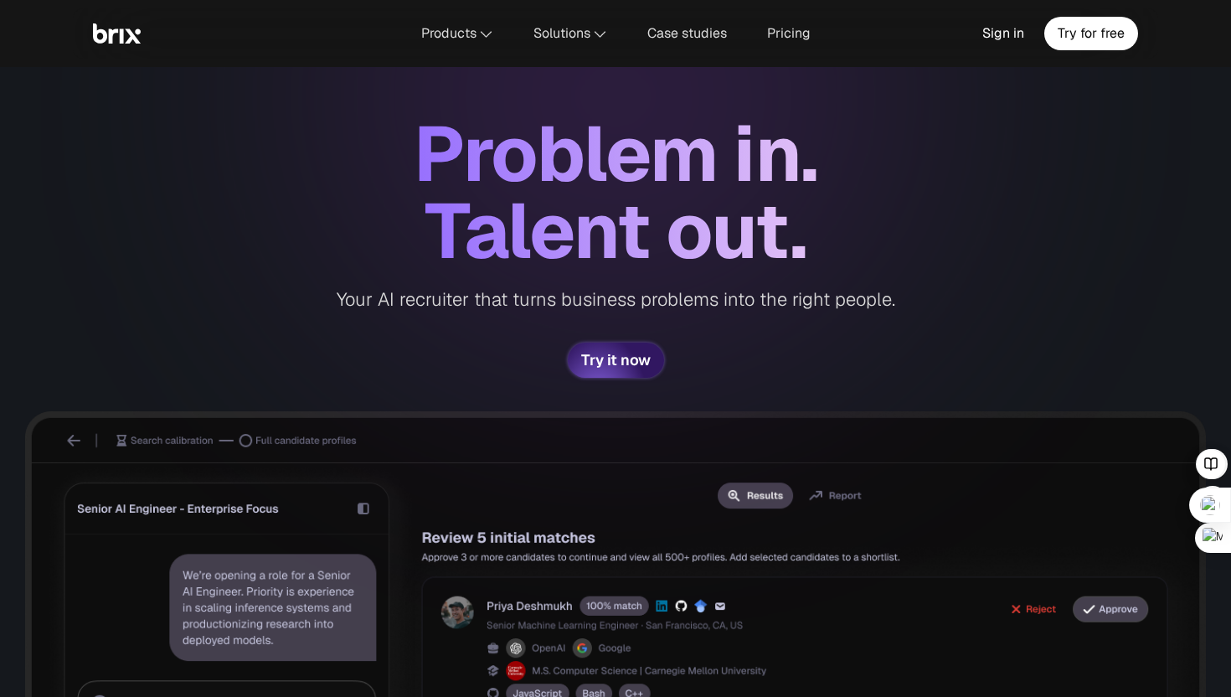
click at [583, 360] on span "Try it now" at bounding box center [616, 360] width 70 height 15
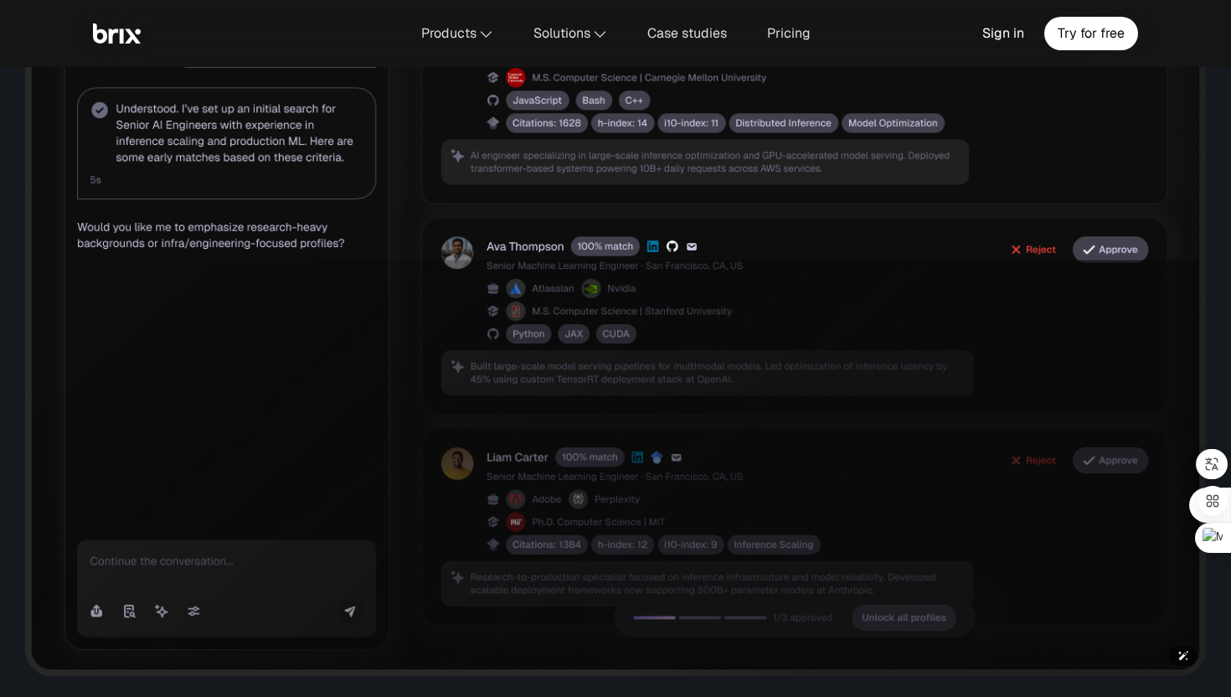
scroll to position [838, 0]
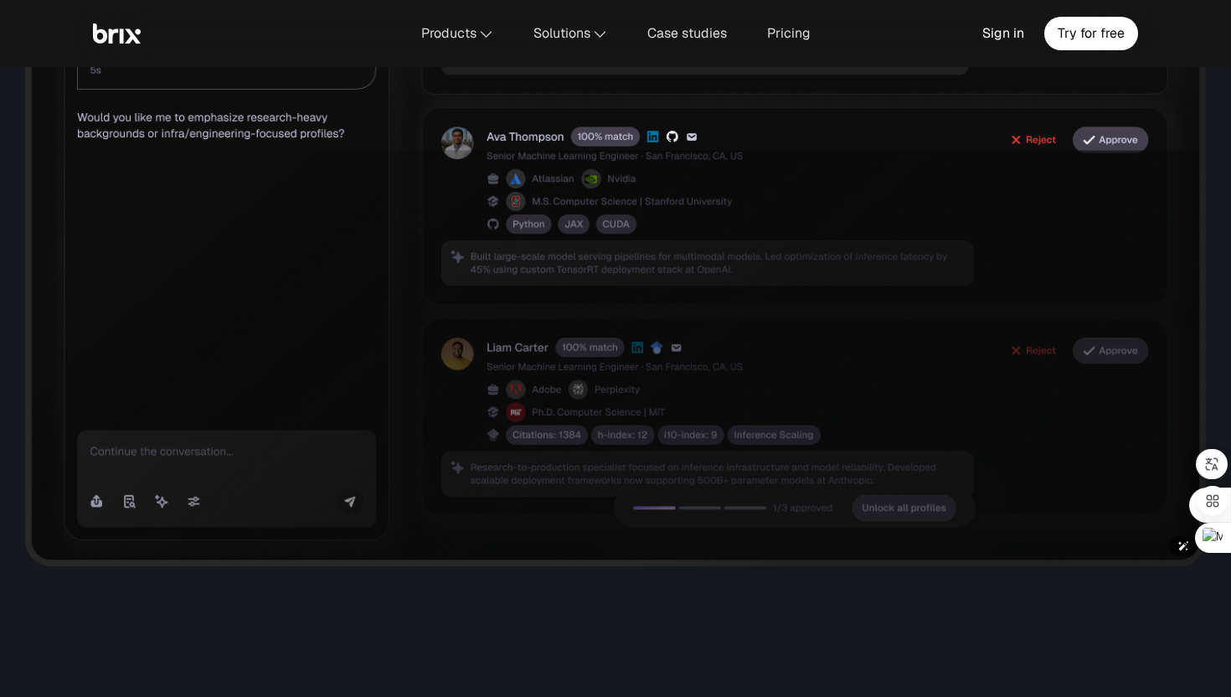
click at [698, 512] on img at bounding box center [615, 138] width 1181 height 858
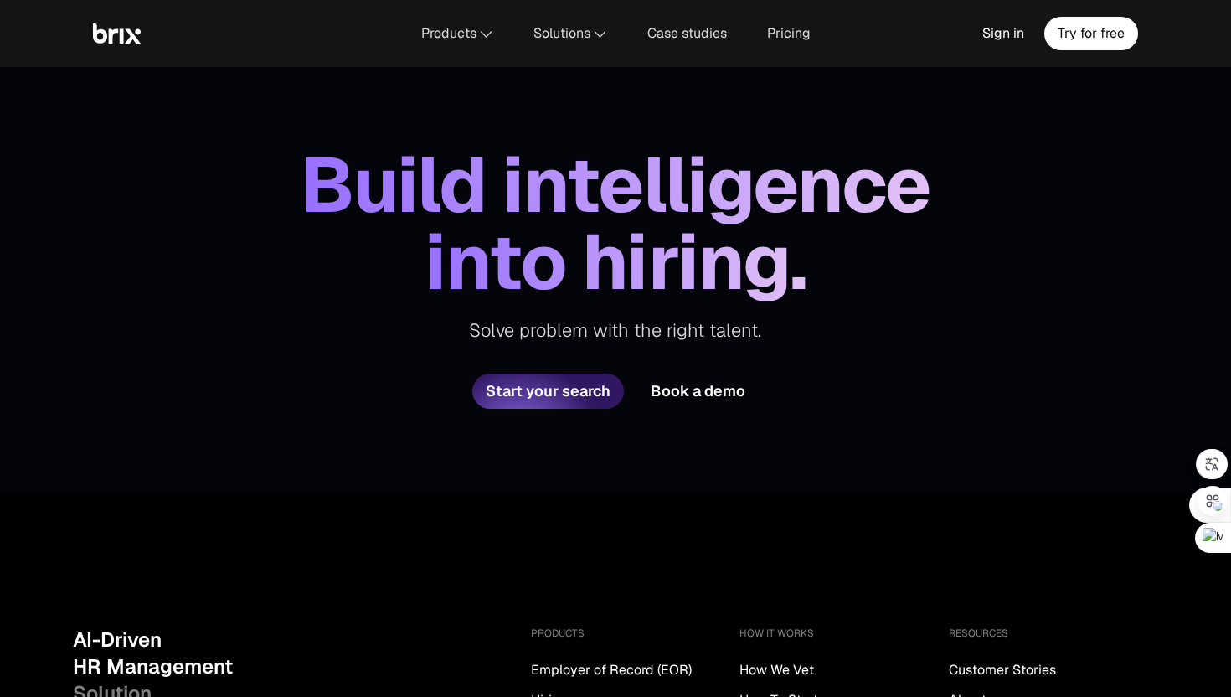
scroll to position [6188, 0]
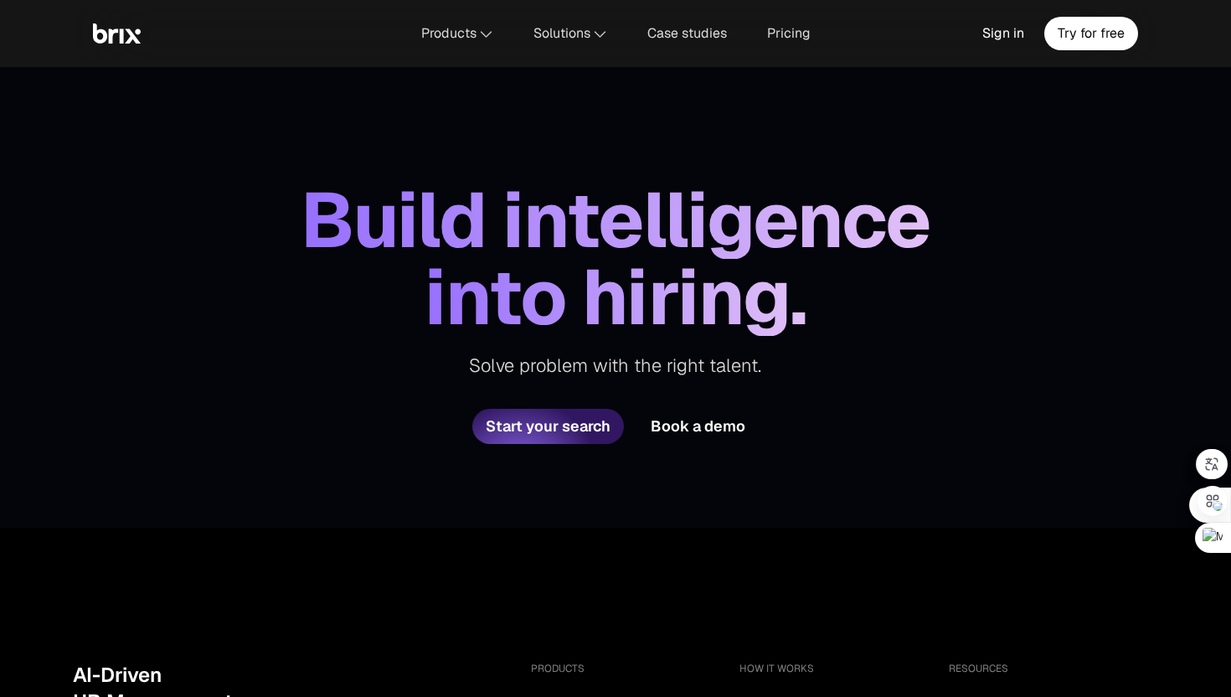
click at [689, 434] on span "Book a demo" at bounding box center [698, 426] width 95 height 15
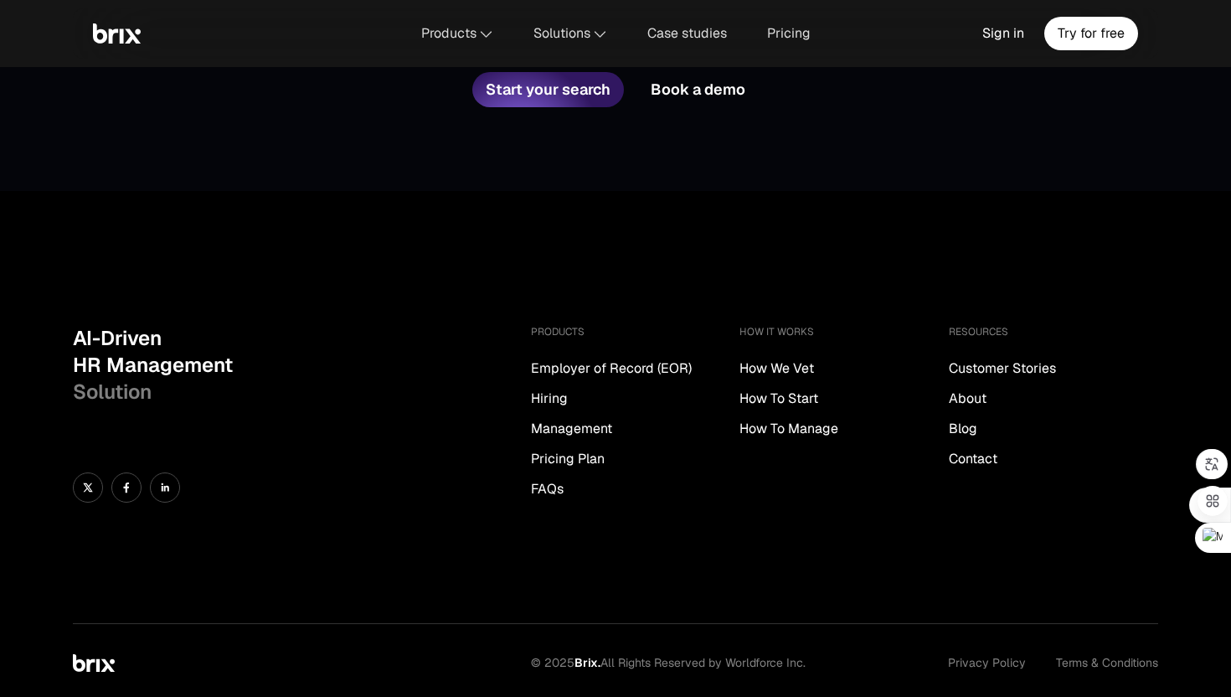
scroll to position [6526, 0]
click at [1000, 43] on div "Sign in" at bounding box center [1003, 33] width 62 height 33
click at [1003, 33] on div "Sign in" at bounding box center [1003, 33] width 62 height 33
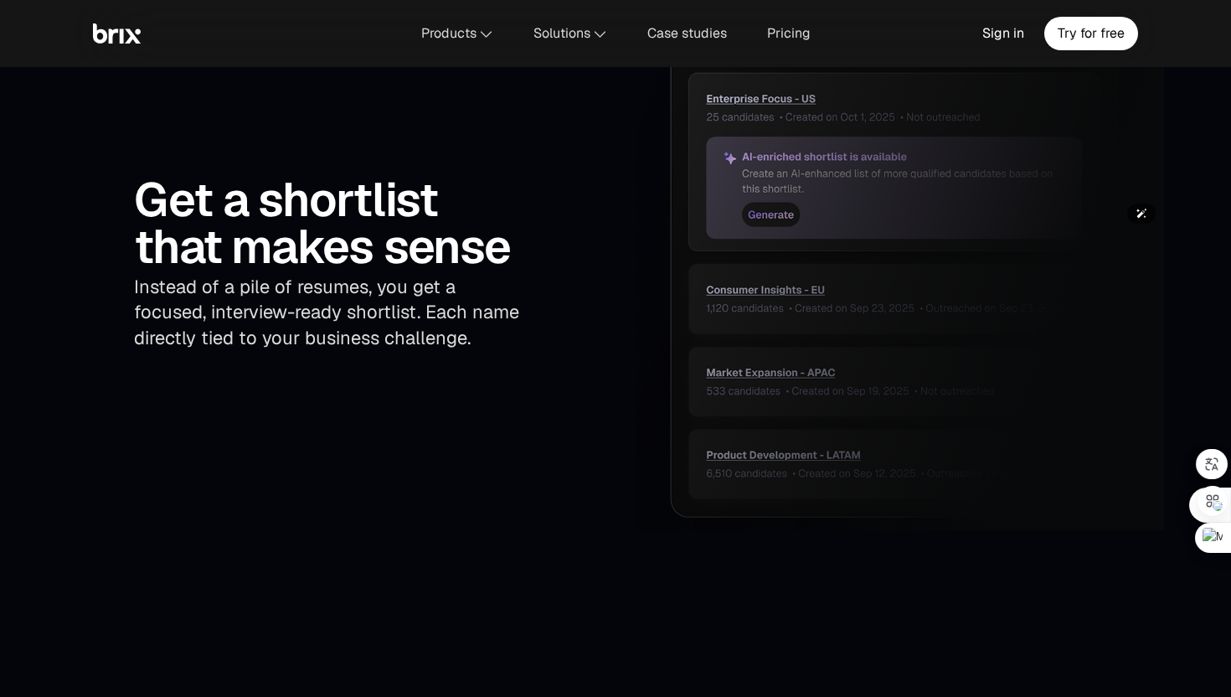
scroll to position [4442, 0]
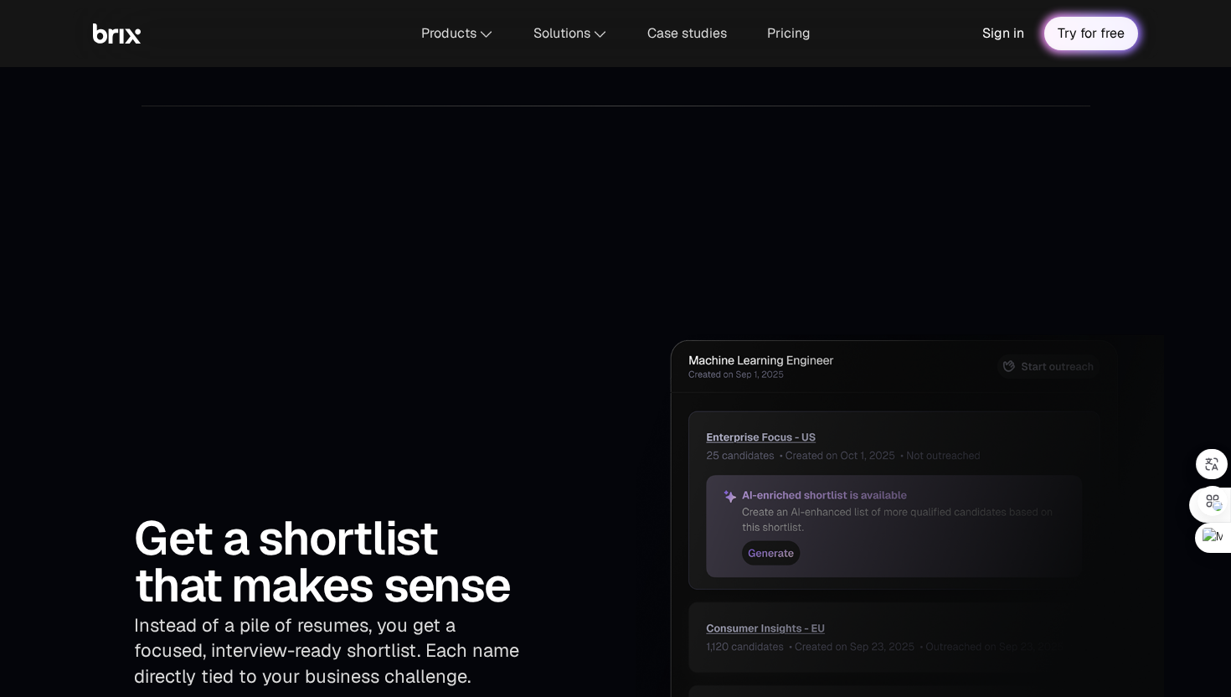
click at [1100, 33] on div "Try for free" at bounding box center [1091, 33] width 94 height 33
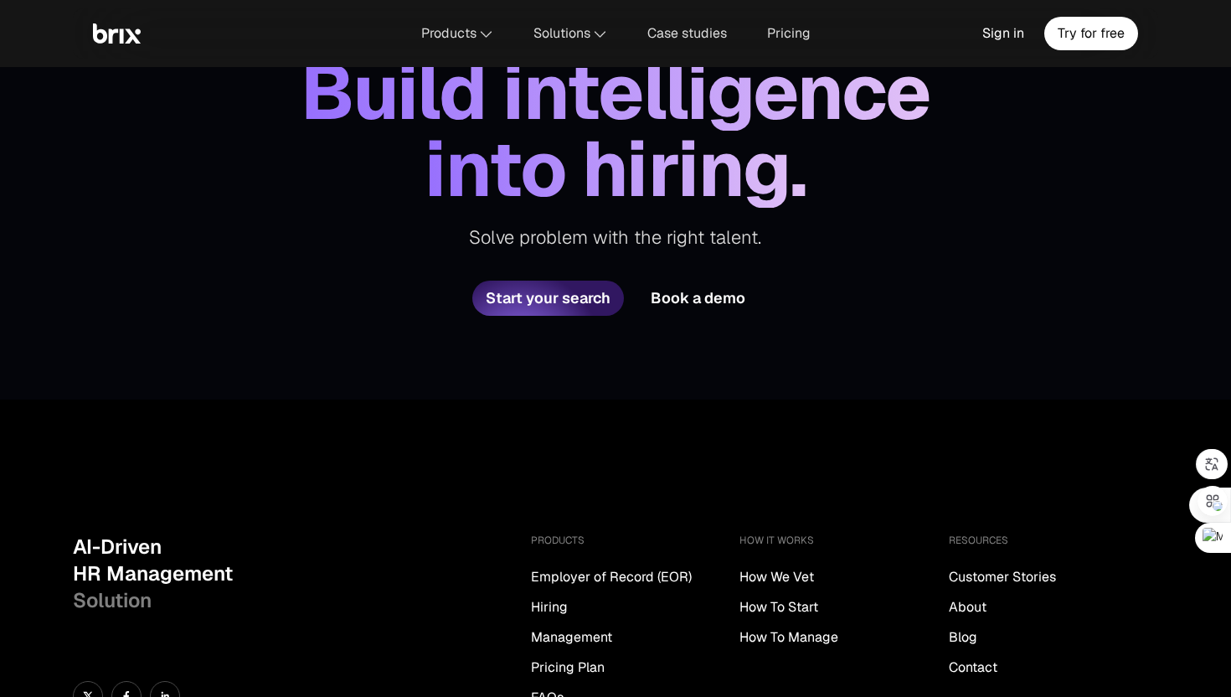
scroll to position [6316, 0]
click at [681, 300] on span "Book a demo" at bounding box center [698, 298] width 95 height 15
